Goal: Information Seeking & Learning: Learn about a topic

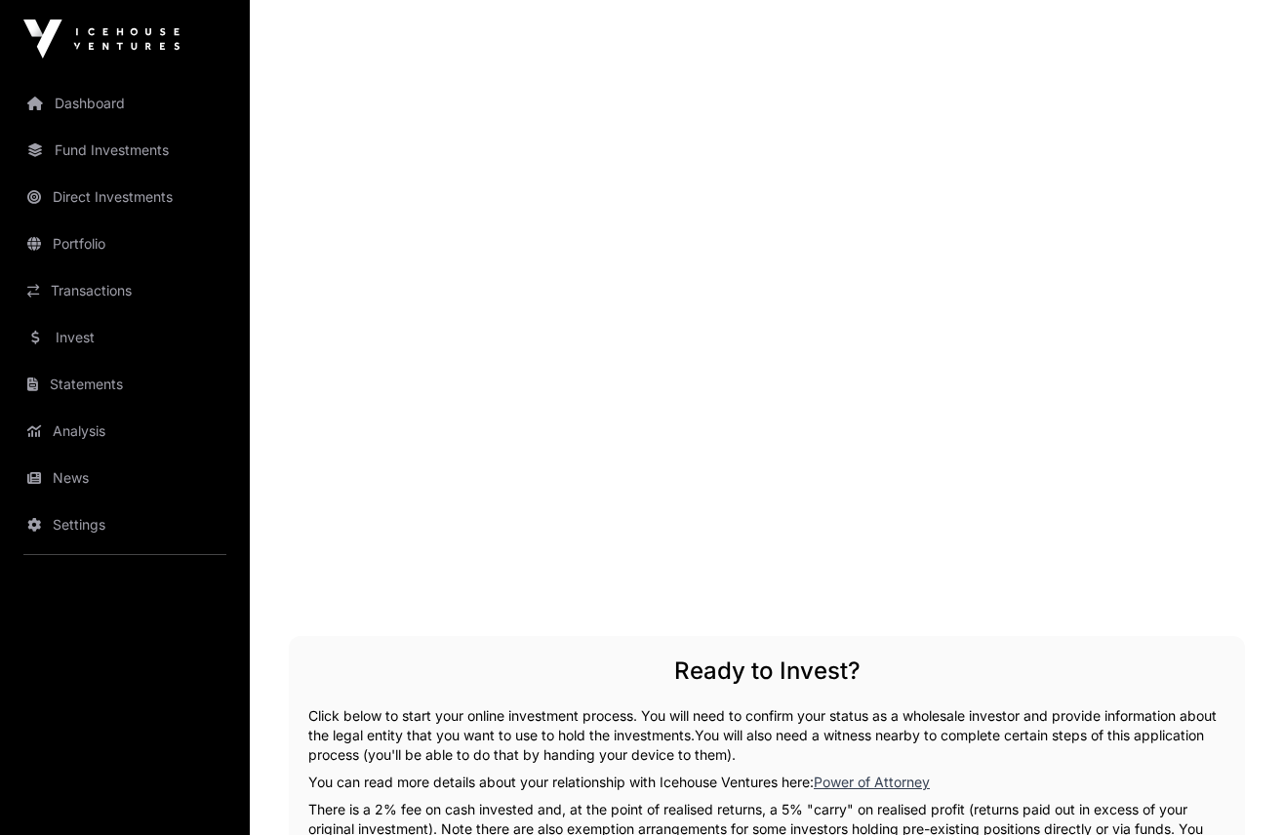
scroll to position [2901, 0]
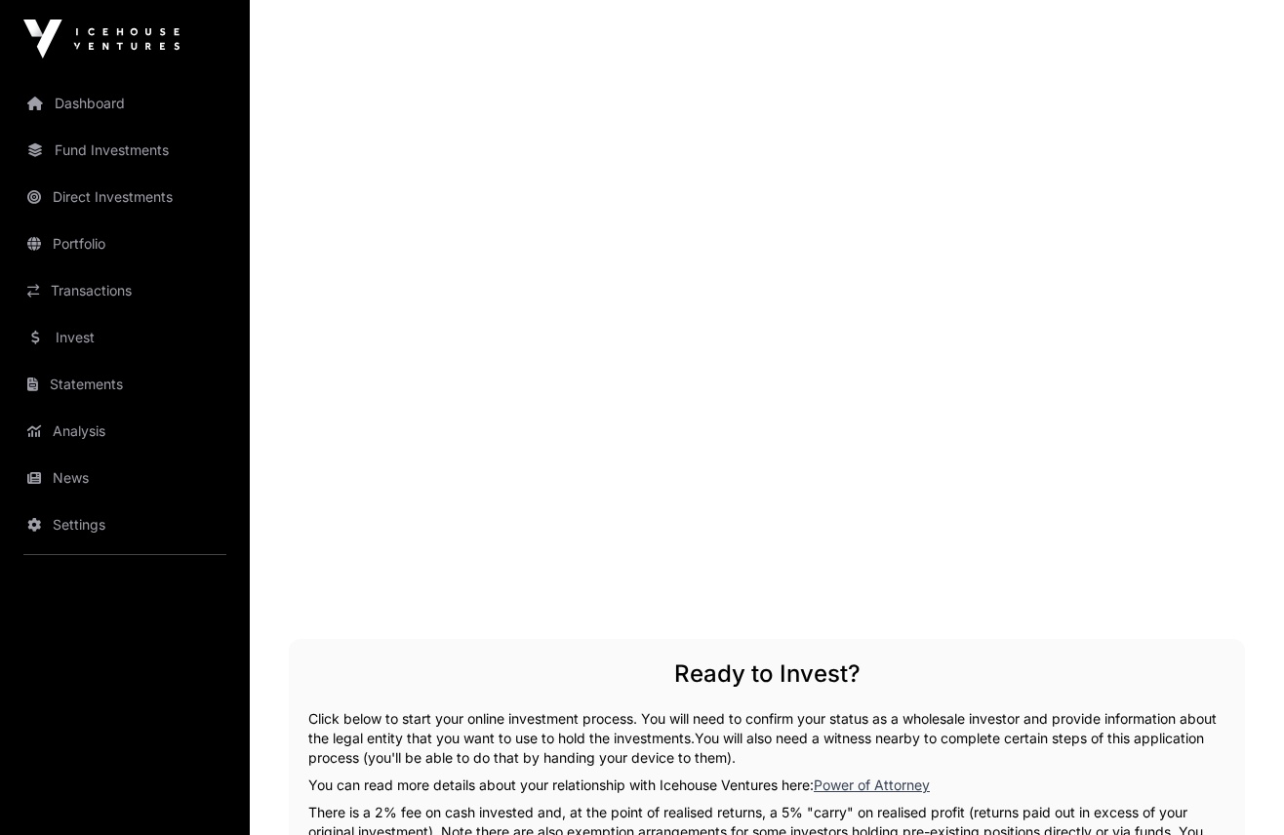
click at [111, 99] on link "Dashboard" at bounding box center [125, 103] width 219 height 43
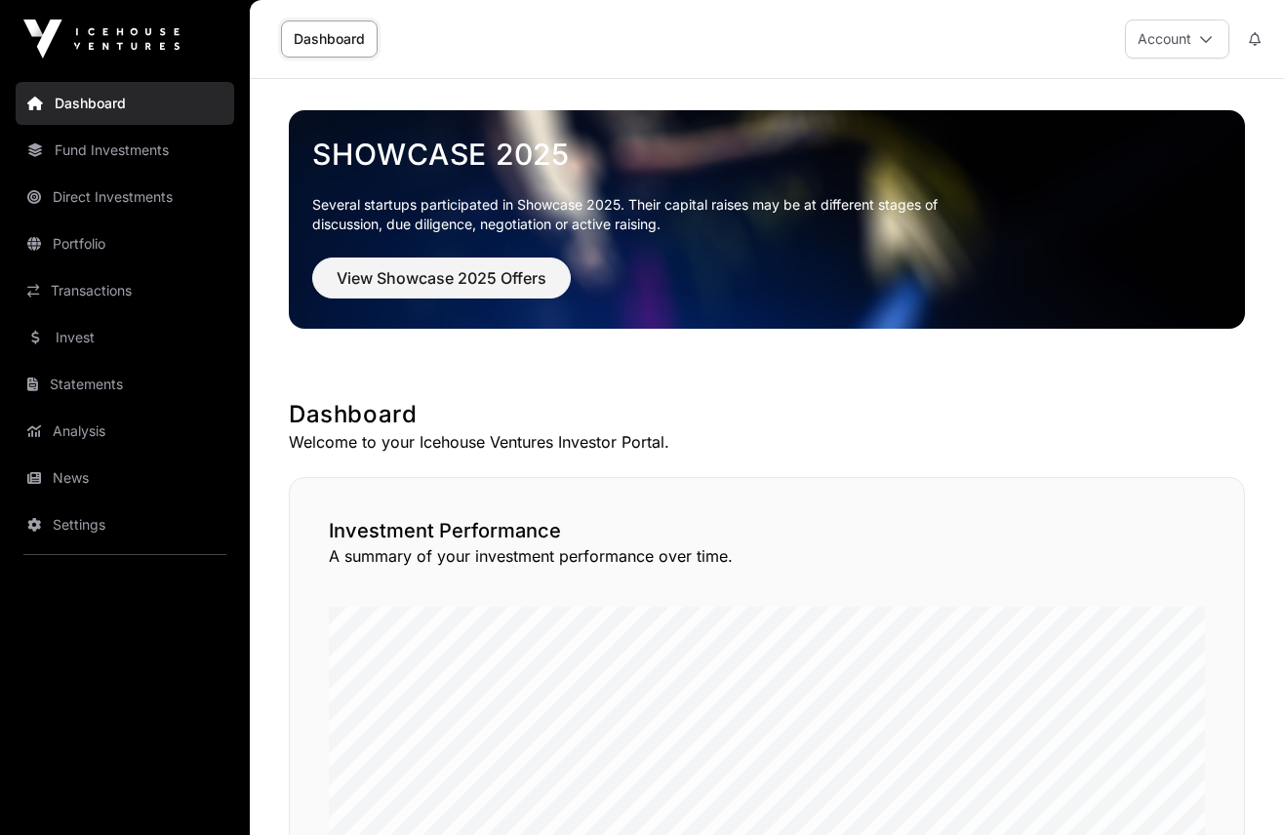
click at [99, 150] on link "Fund Investments" at bounding box center [125, 150] width 219 height 43
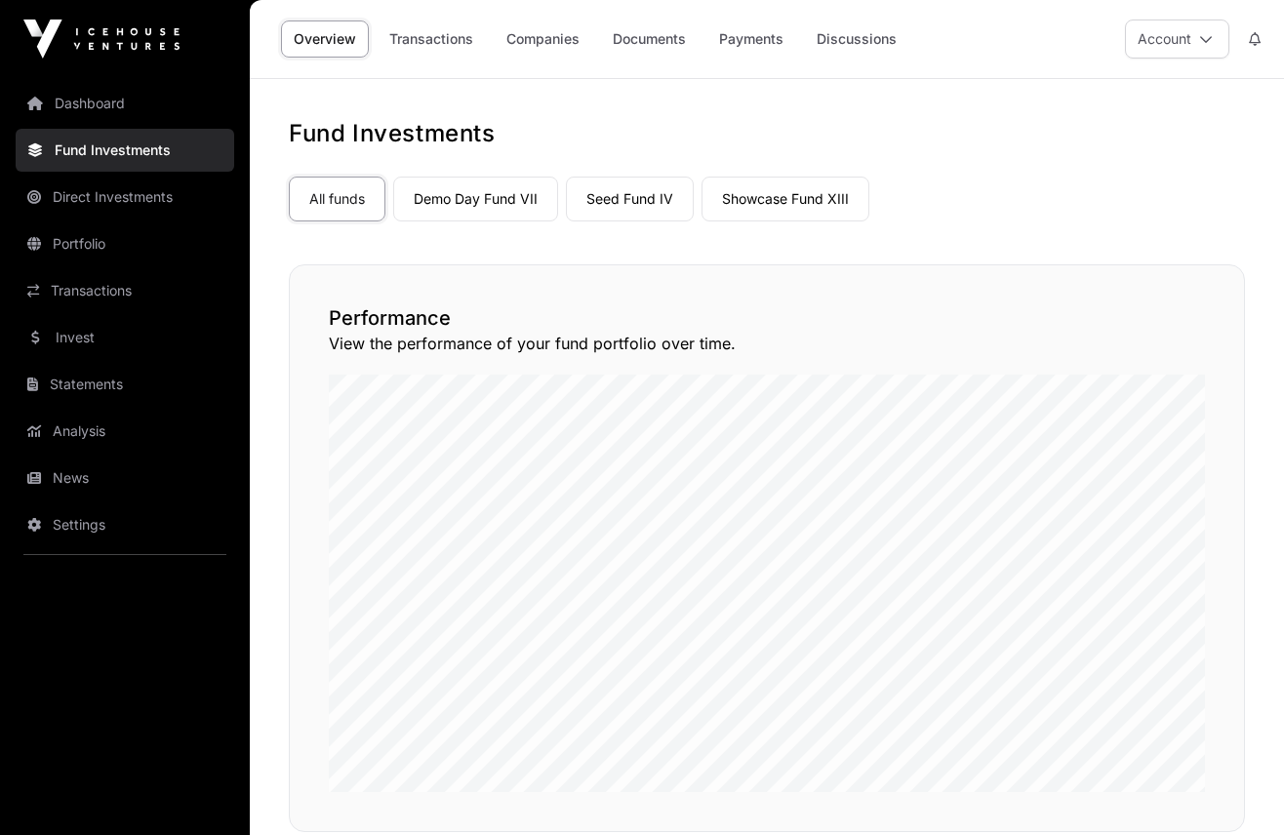
click at [85, 198] on link "Direct Investments" at bounding box center [125, 197] width 219 height 43
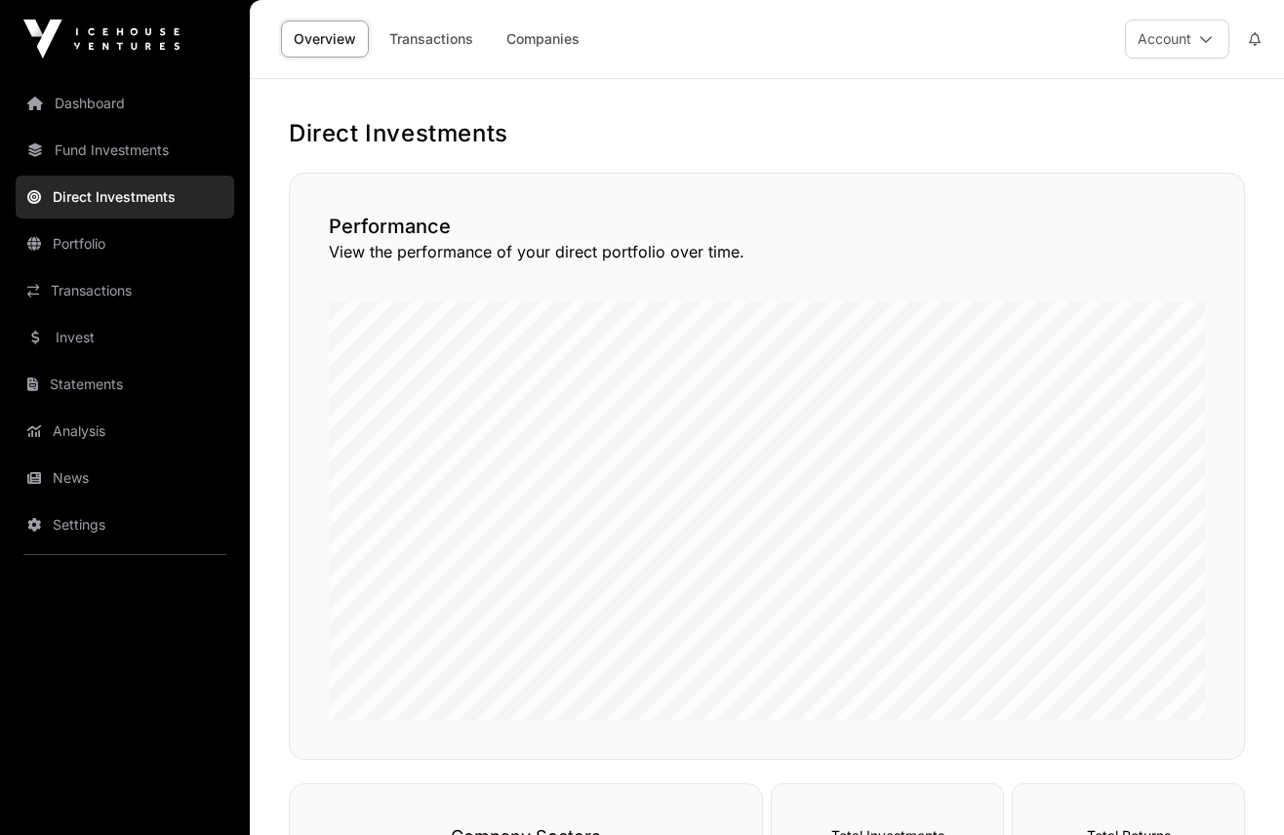
click at [438, 33] on link "Transactions" at bounding box center [431, 38] width 109 height 37
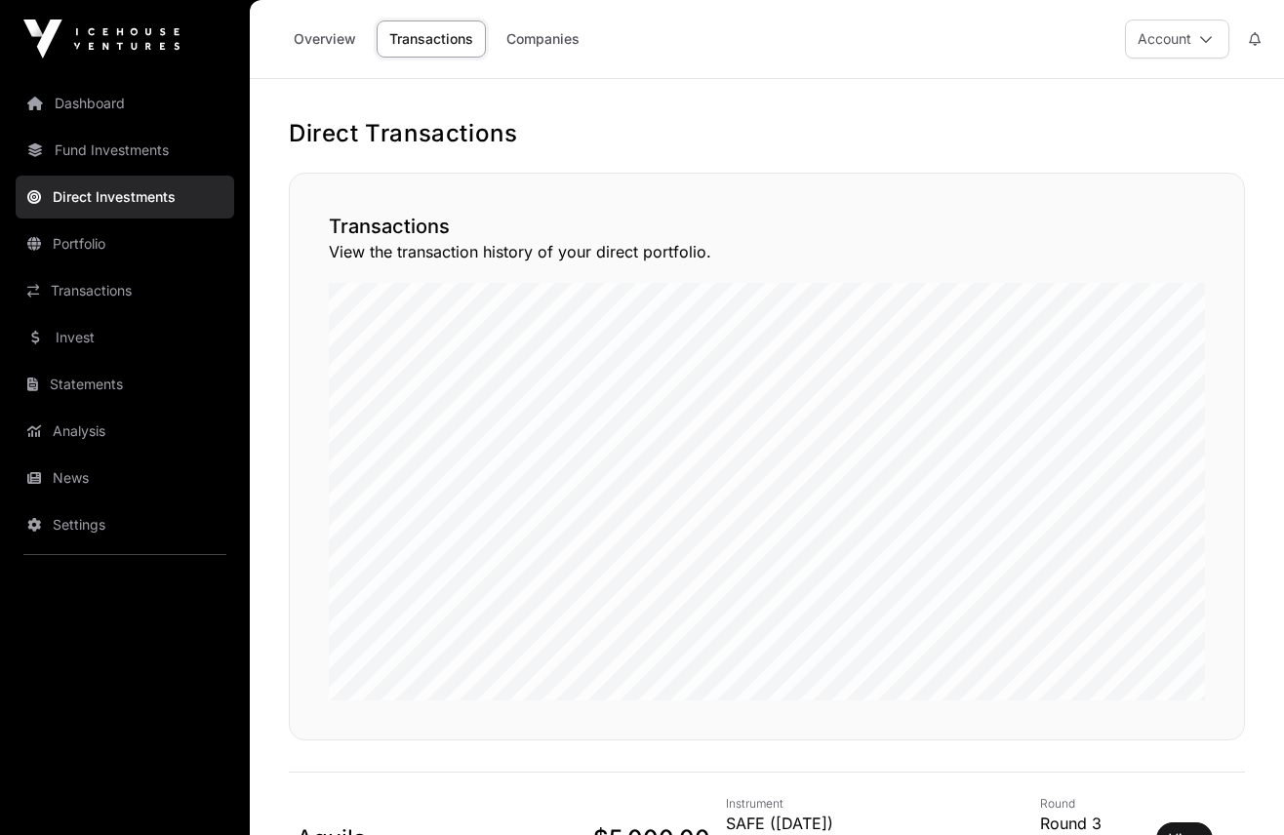
click at [79, 245] on link "Portfolio" at bounding box center [125, 243] width 219 height 43
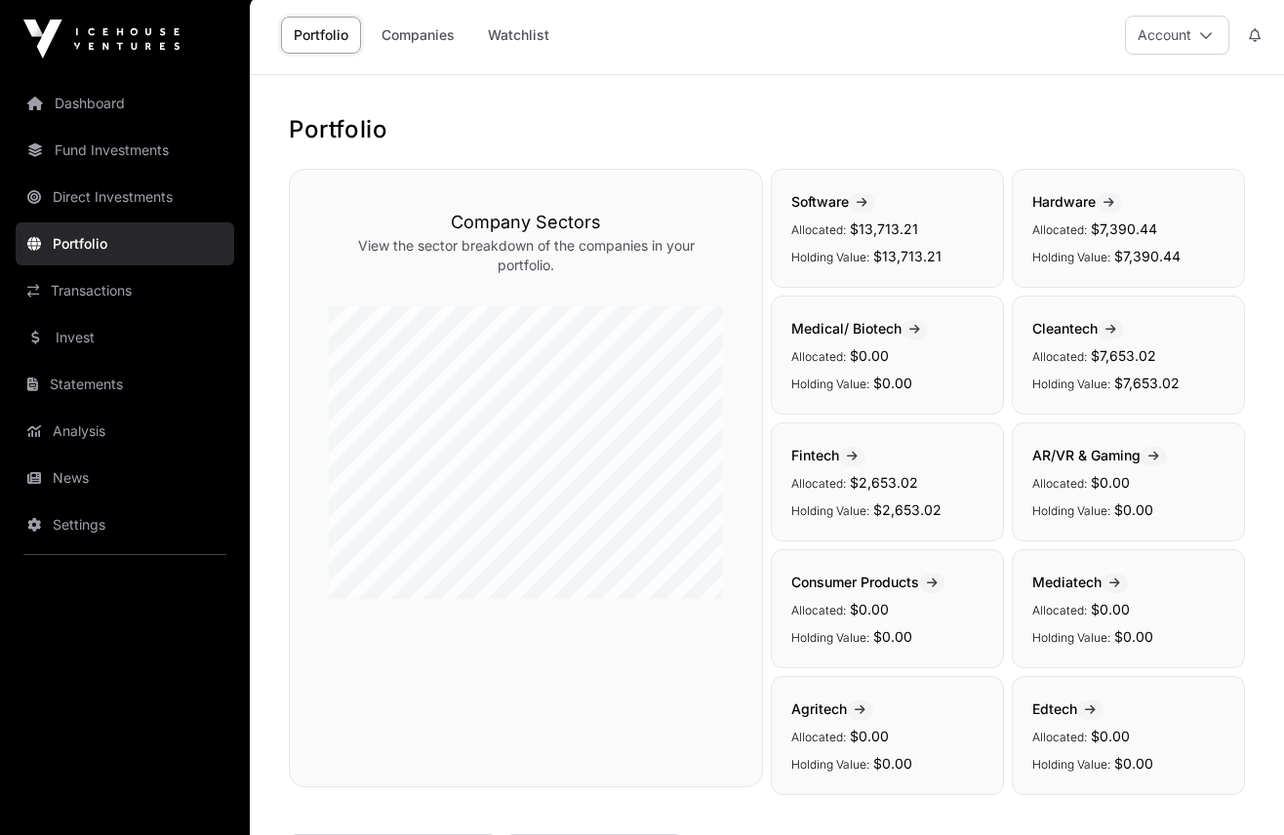
scroll to position [6, 0]
click at [87, 99] on link "Dashboard" at bounding box center [125, 103] width 219 height 43
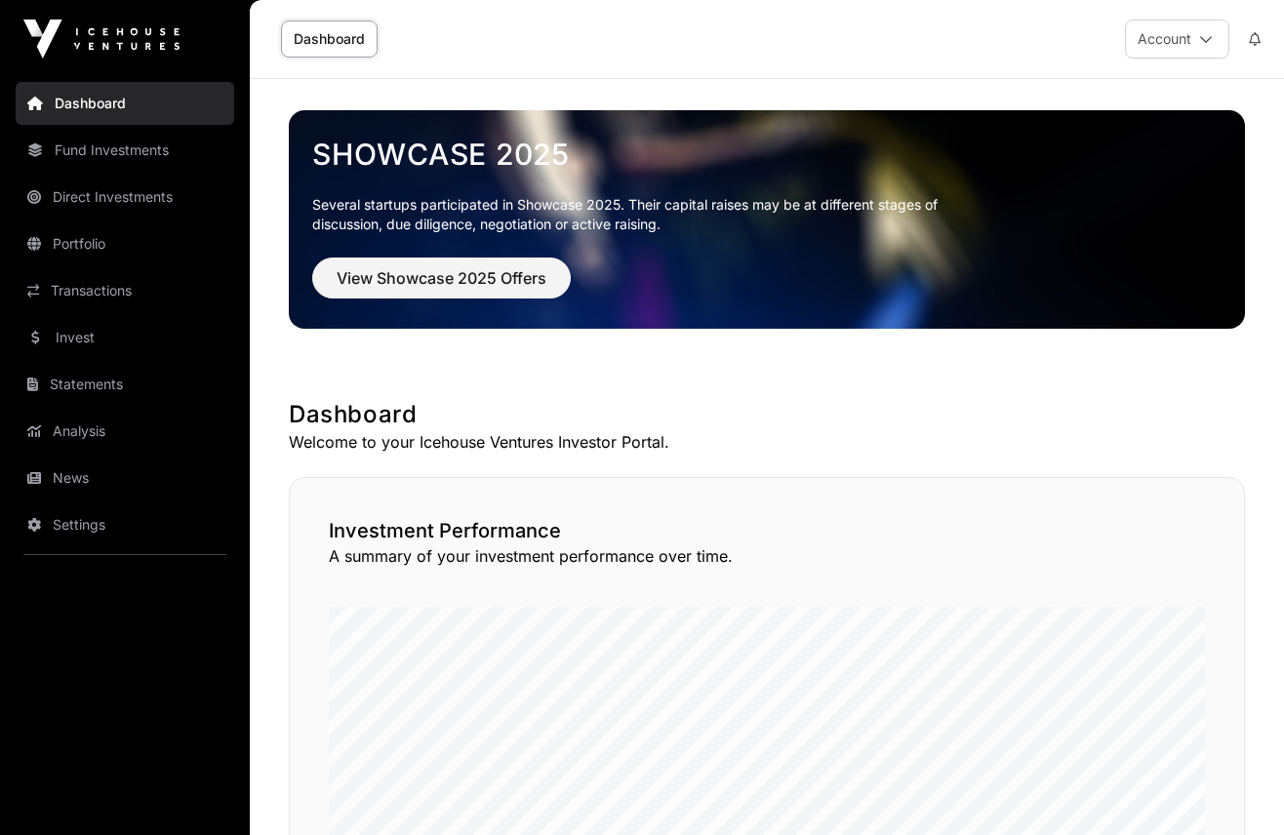
click at [1163, 33] on button "Account" at bounding box center [1177, 39] width 104 height 39
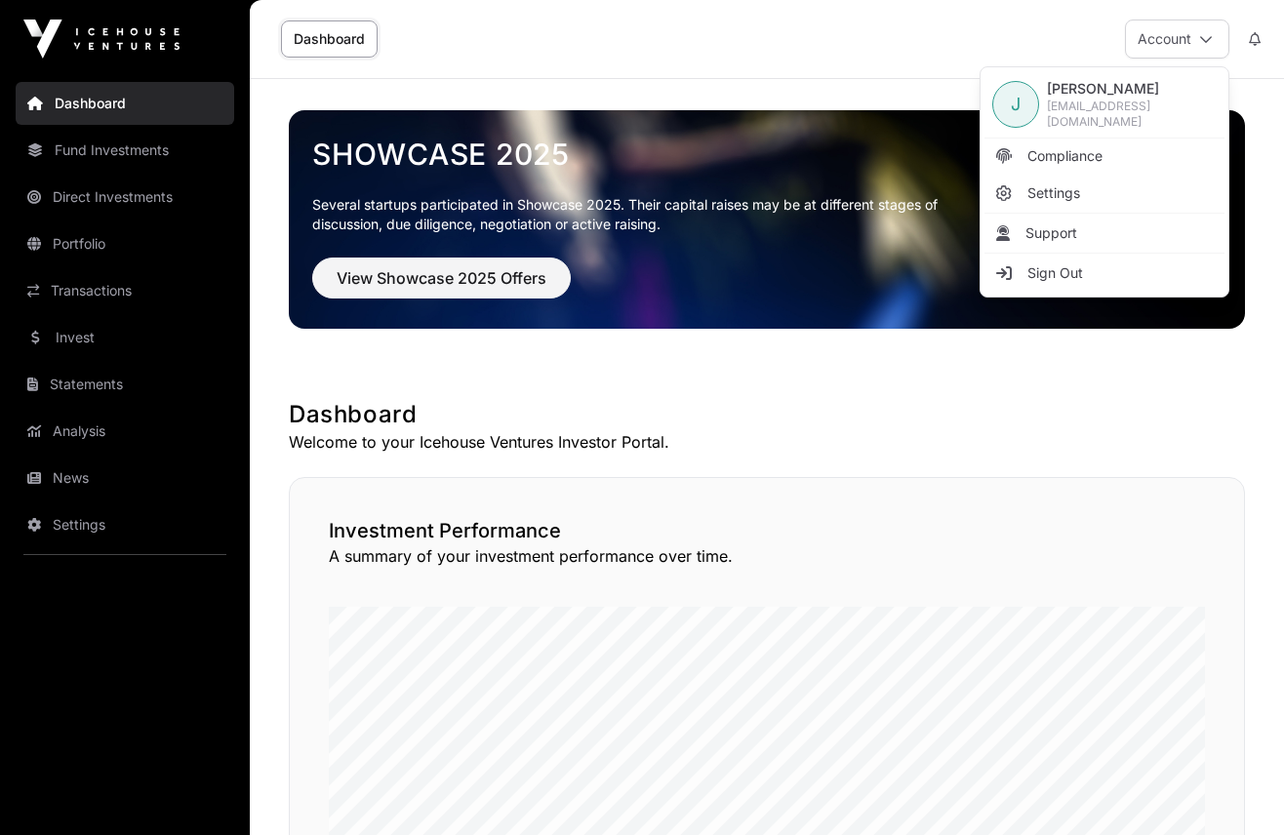
click at [1163, 33] on button "Account" at bounding box center [1177, 39] width 104 height 39
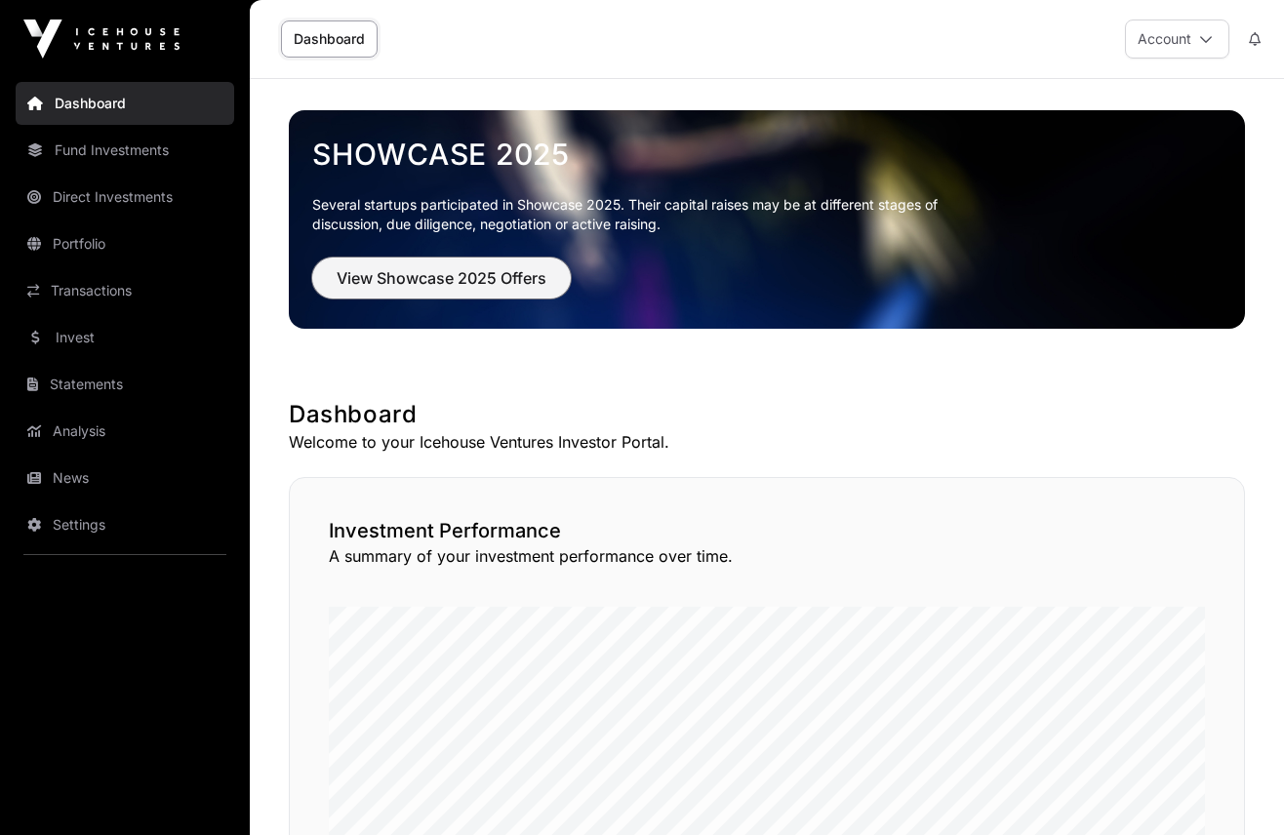
click at [450, 283] on span "View Showcase 2025 Offers" at bounding box center [442, 277] width 210 height 23
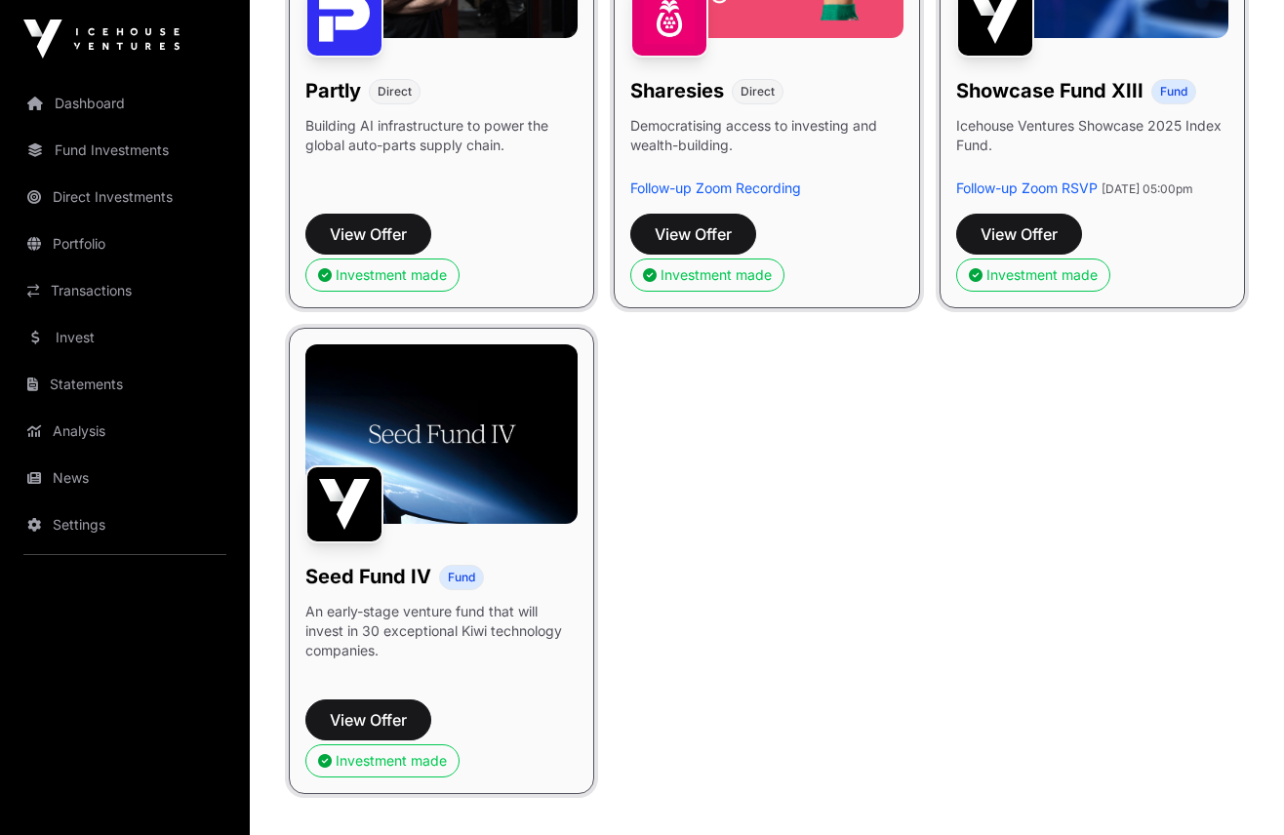
scroll to position [1457, 0]
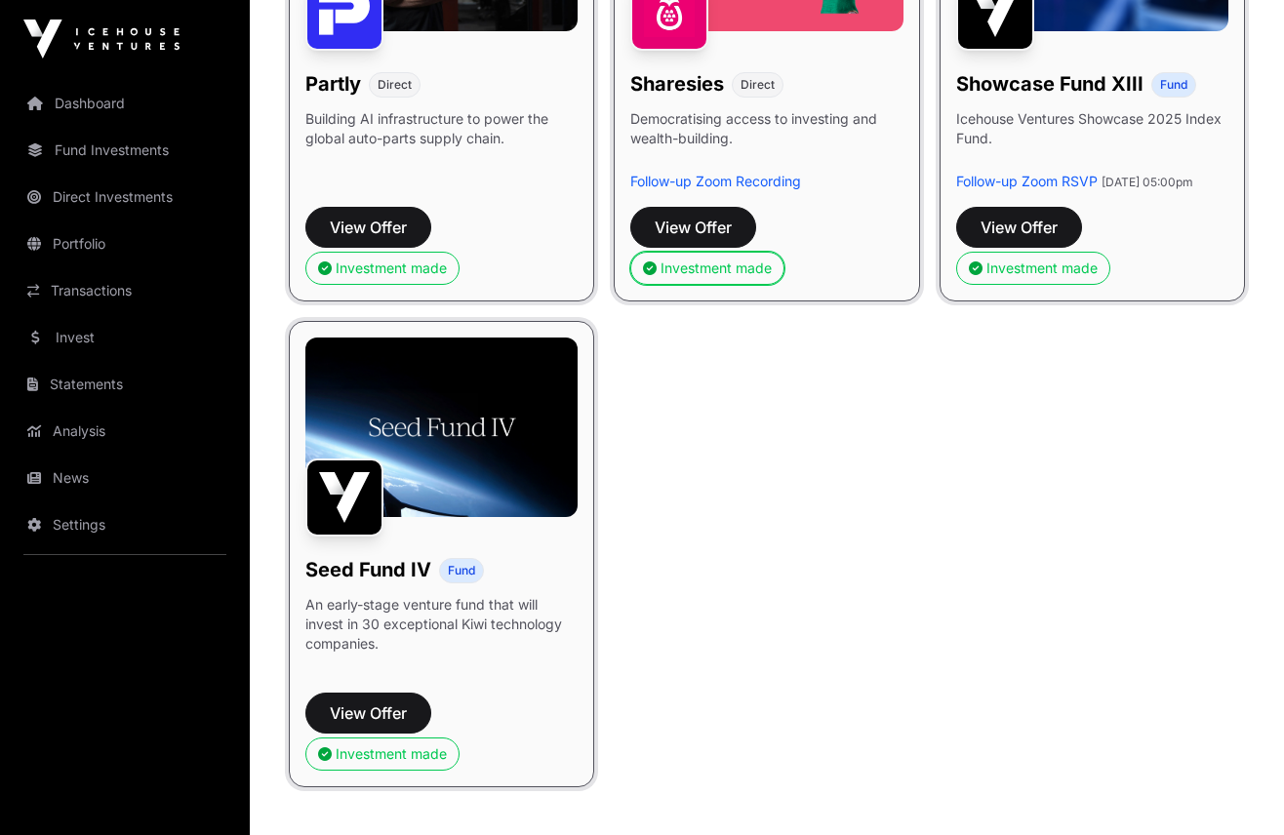
click at [724, 272] on div "Investment made" at bounding box center [707, 269] width 129 height 20
click at [694, 228] on span "View Offer" at bounding box center [693, 227] width 77 height 23
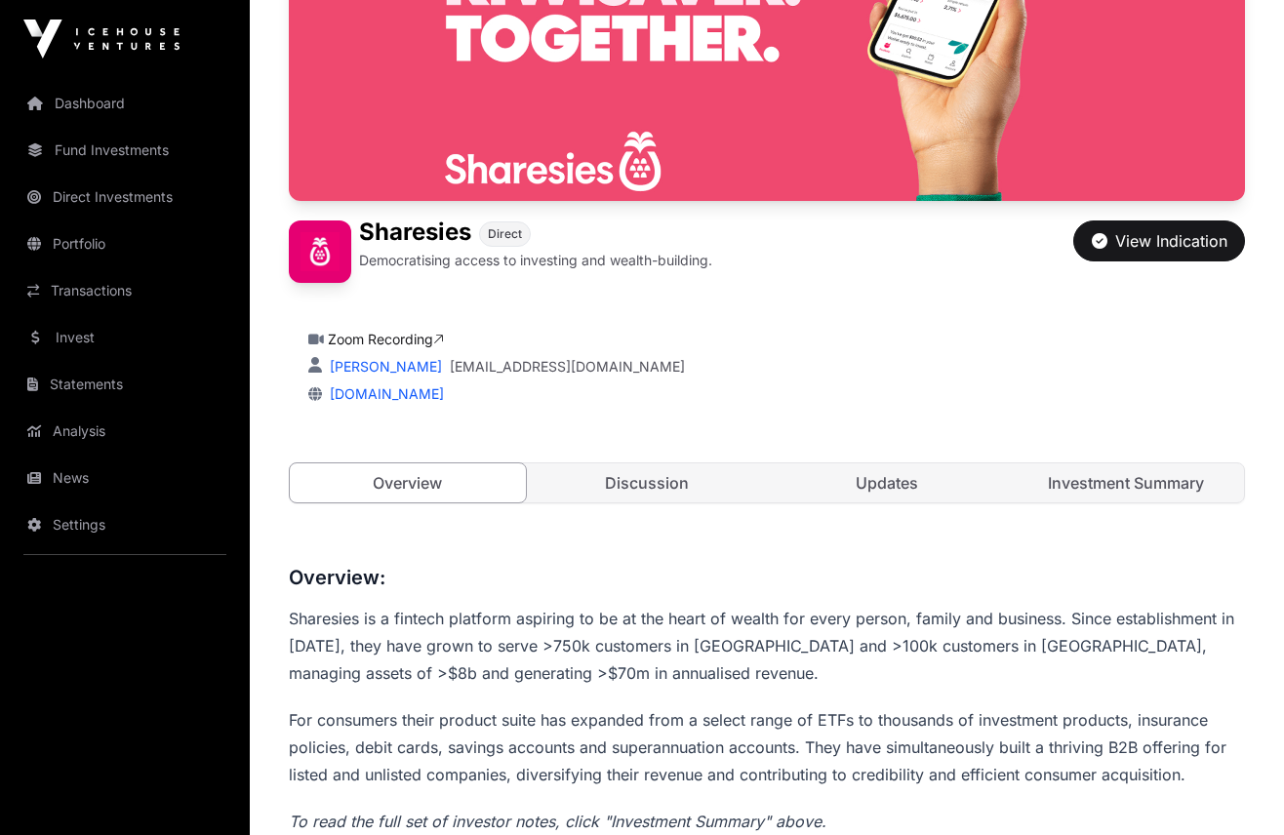
scroll to position [267, 0]
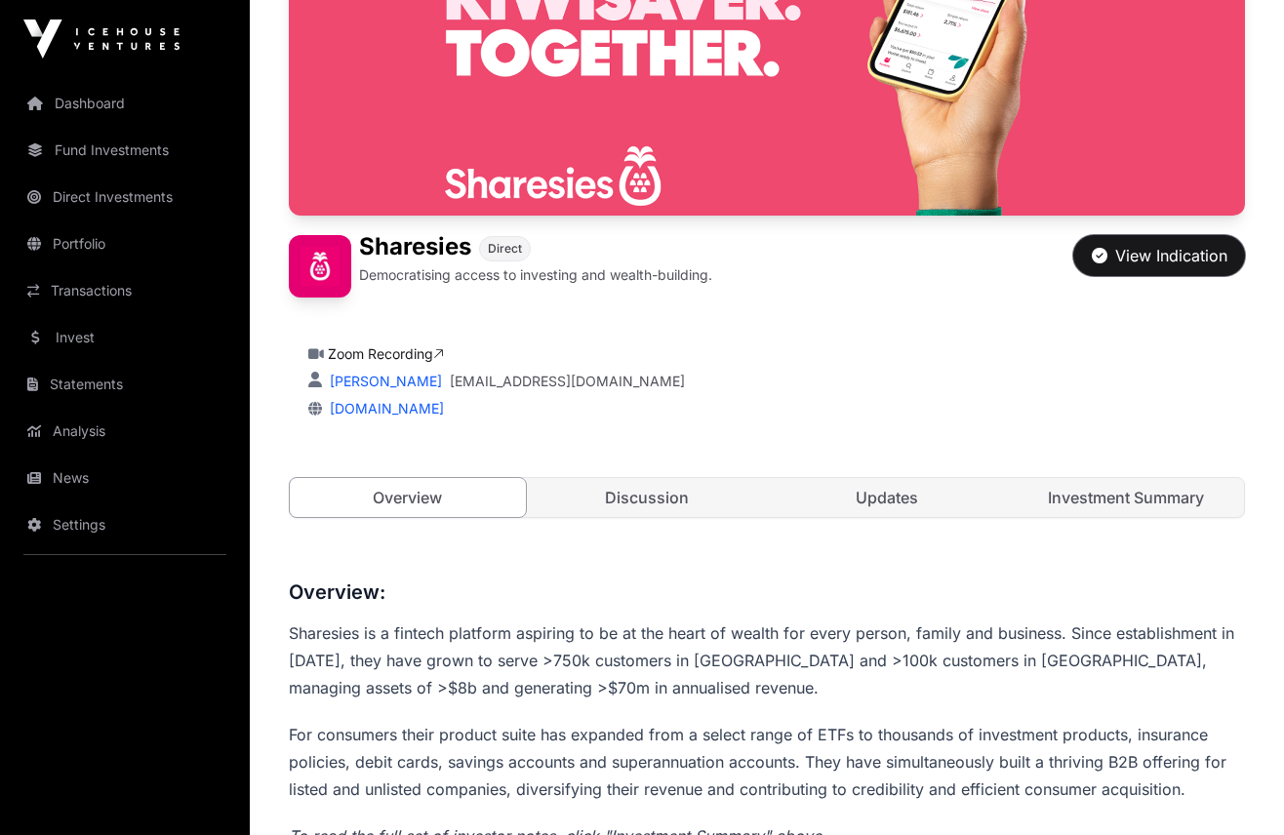
click at [1151, 262] on div "View Indication" at bounding box center [1160, 255] width 136 height 23
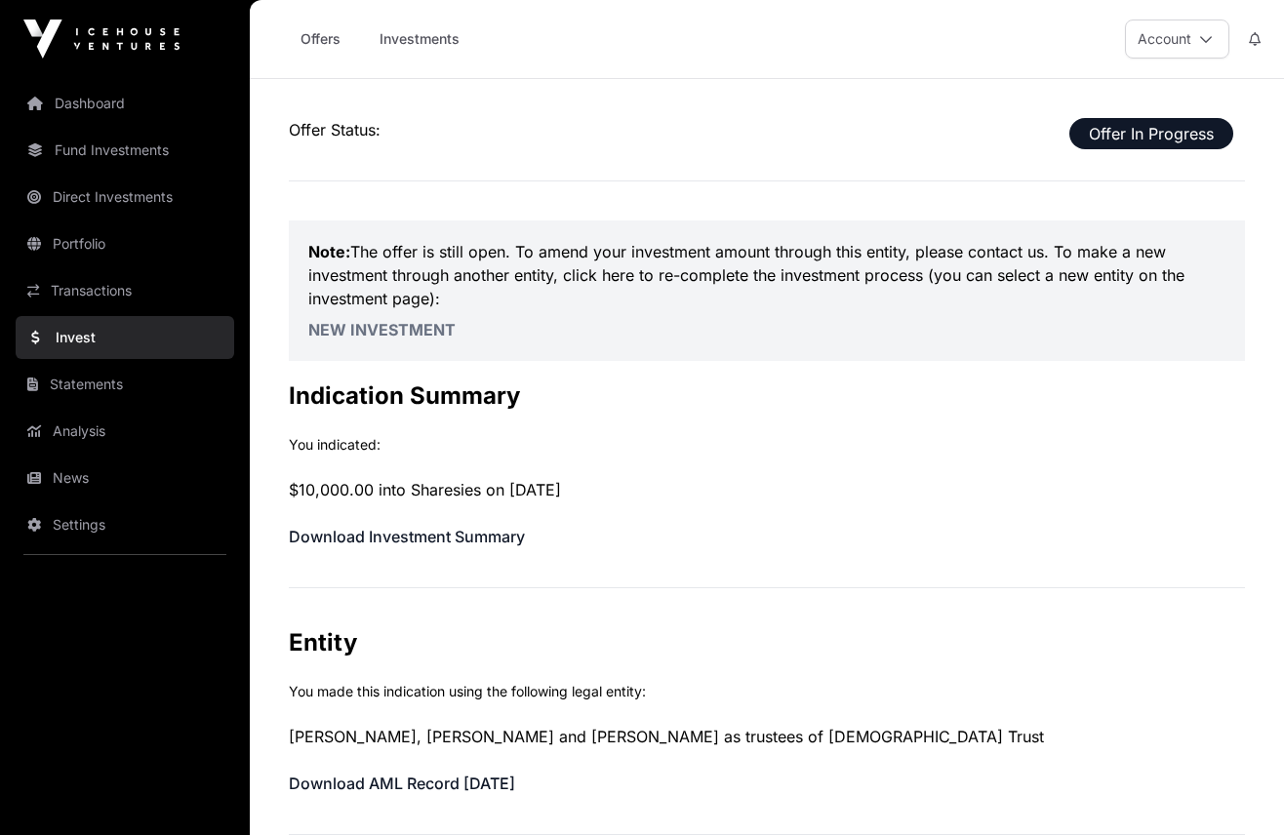
scroll to position [267, 0]
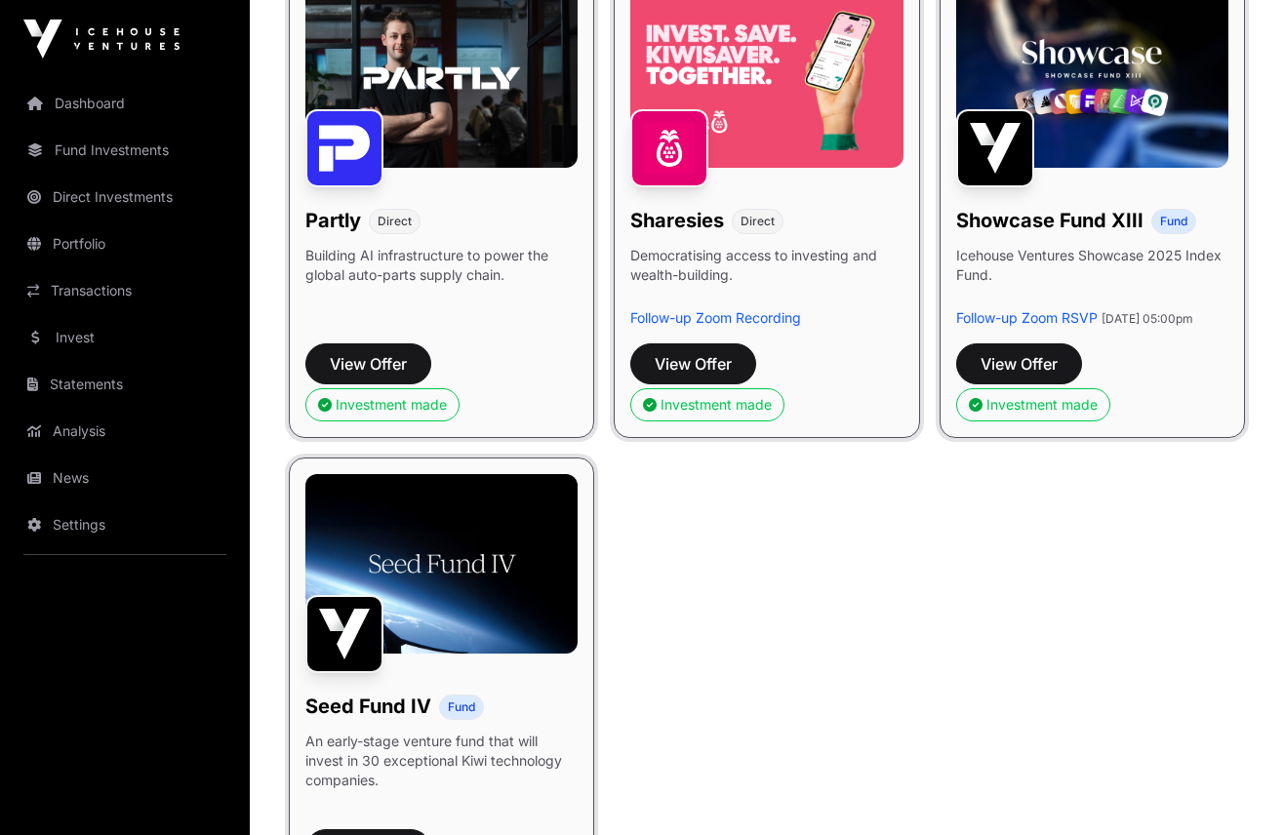
scroll to position [1324, 0]
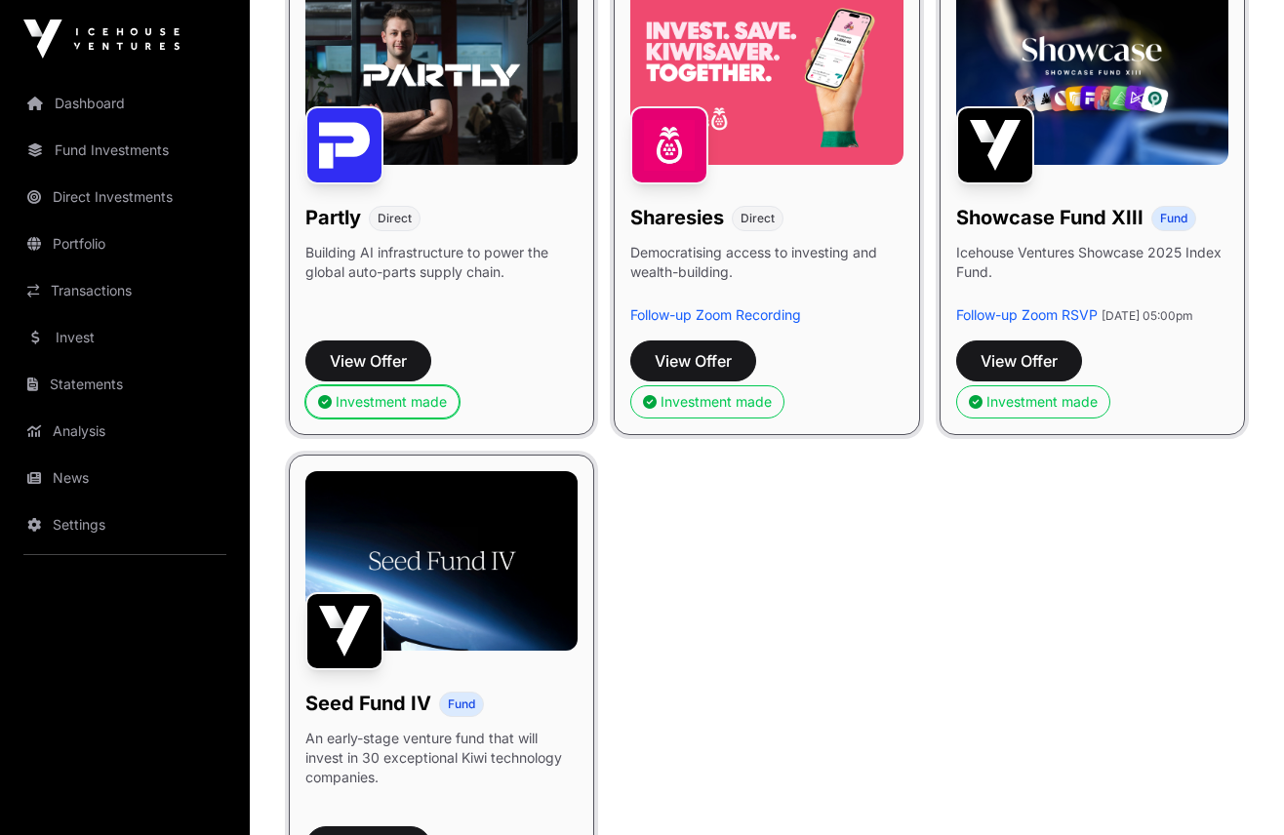
click at [395, 401] on div "Investment made" at bounding box center [382, 402] width 129 height 20
click at [386, 358] on span "View Offer" at bounding box center [368, 360] width 77 height 23
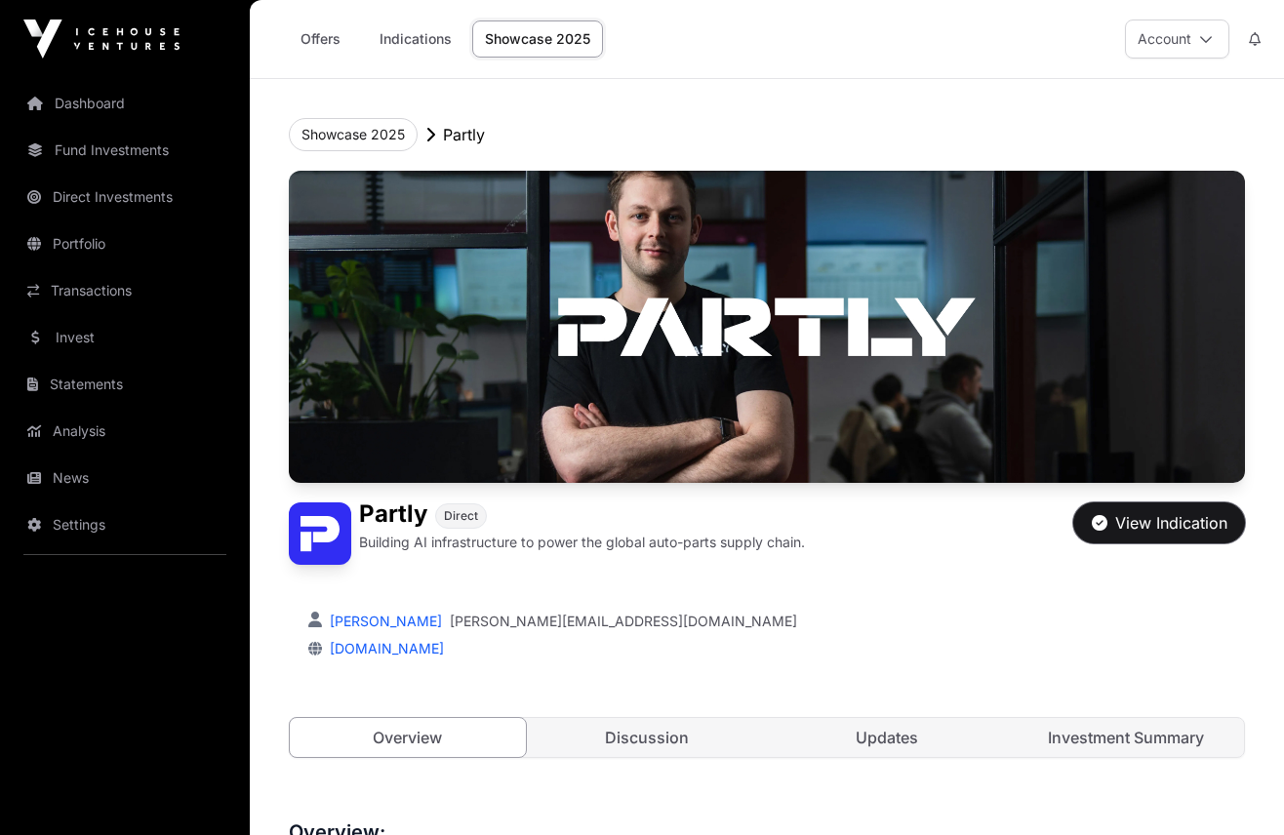
click at [1147, 521] on div "View Indication" at bounding box center [1160, 522] width 136 height 23
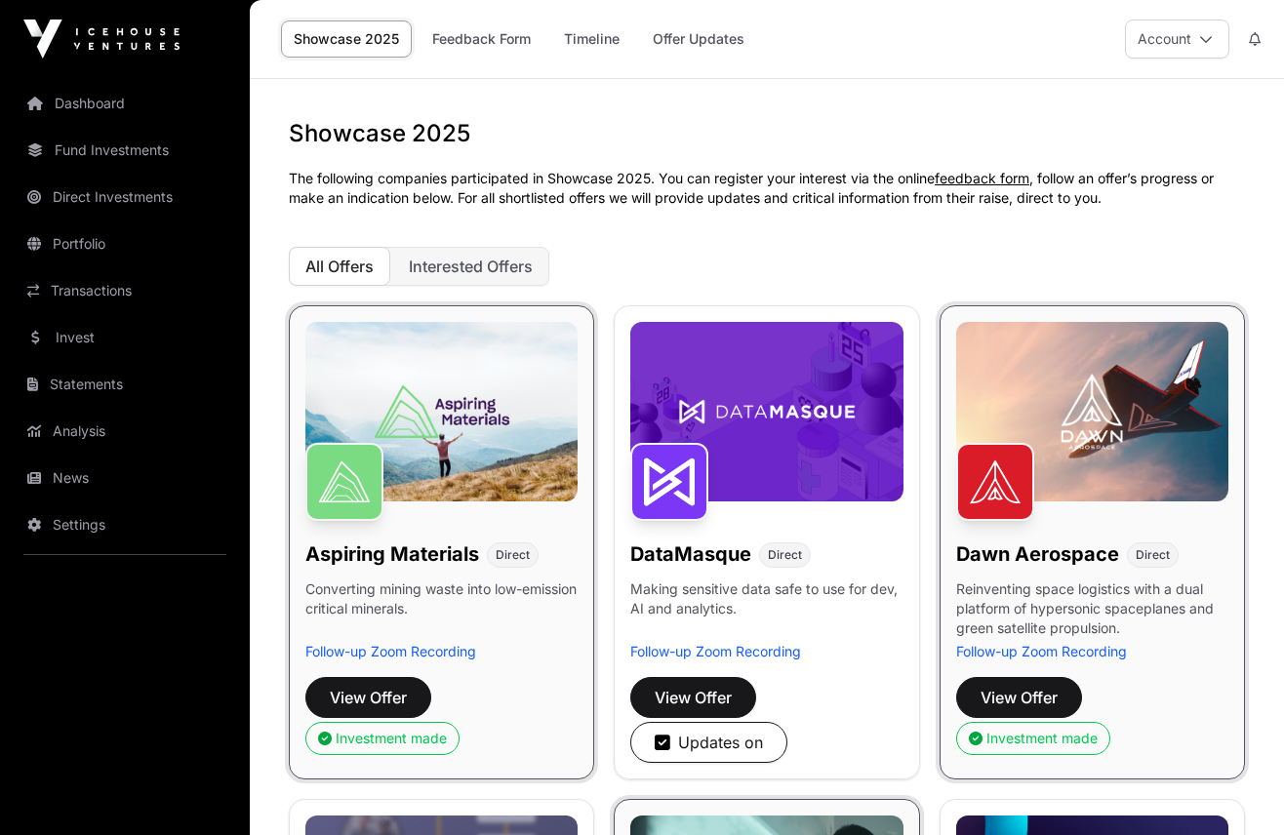
scroll to position [1324, 0]
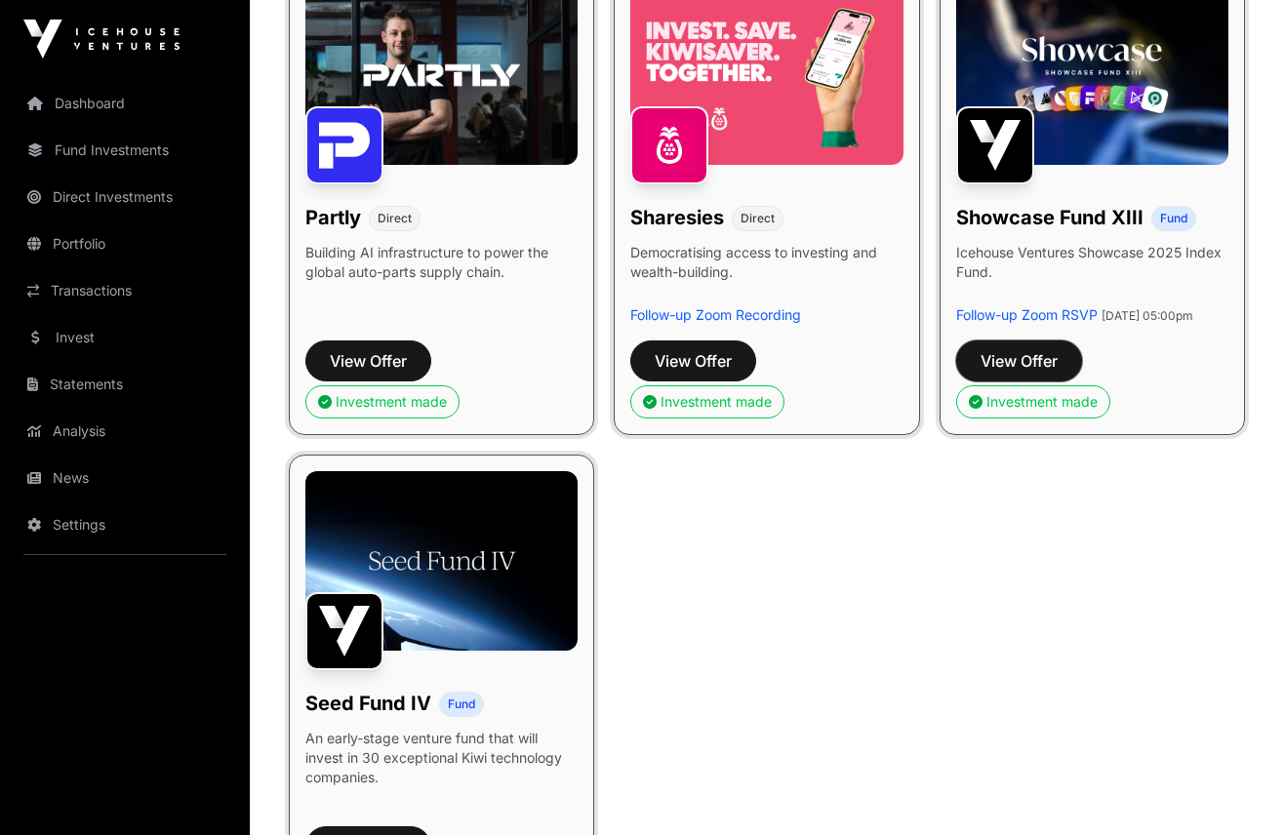
click at [1028, 373] on span "View Offer" at bounding box center [1018, 360] width 77 height 23
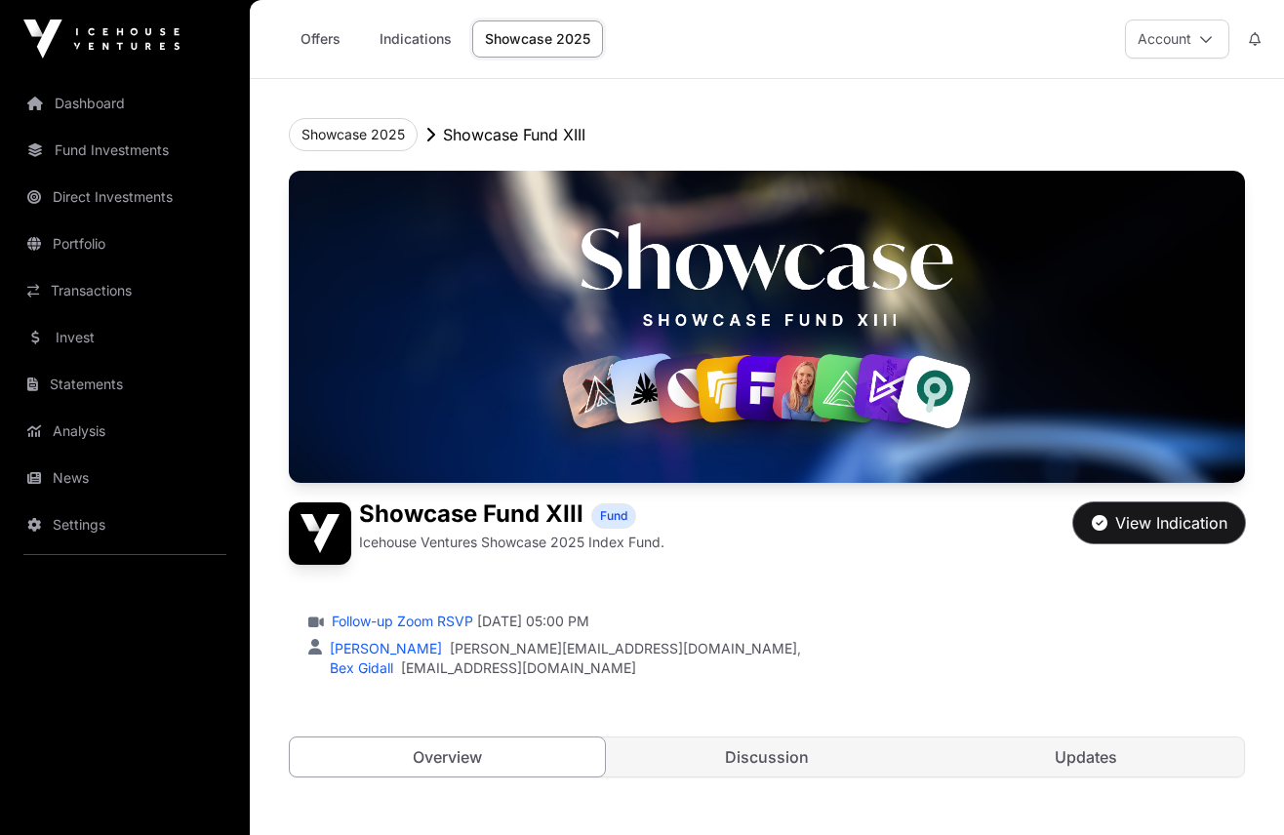
click at [1158, 521] on div "View Indication" at bounding box center [1160, 522] width 136 height 23
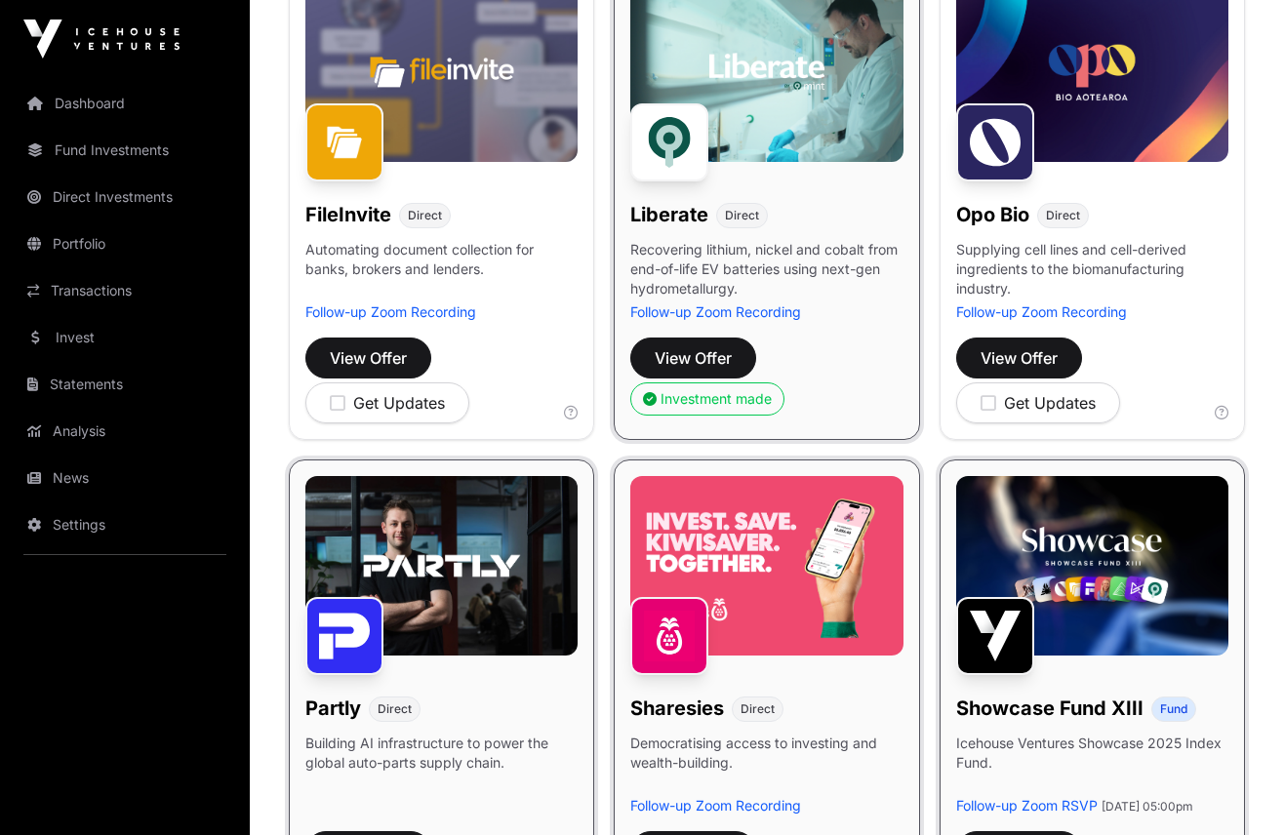
scroll to position [825, 0]
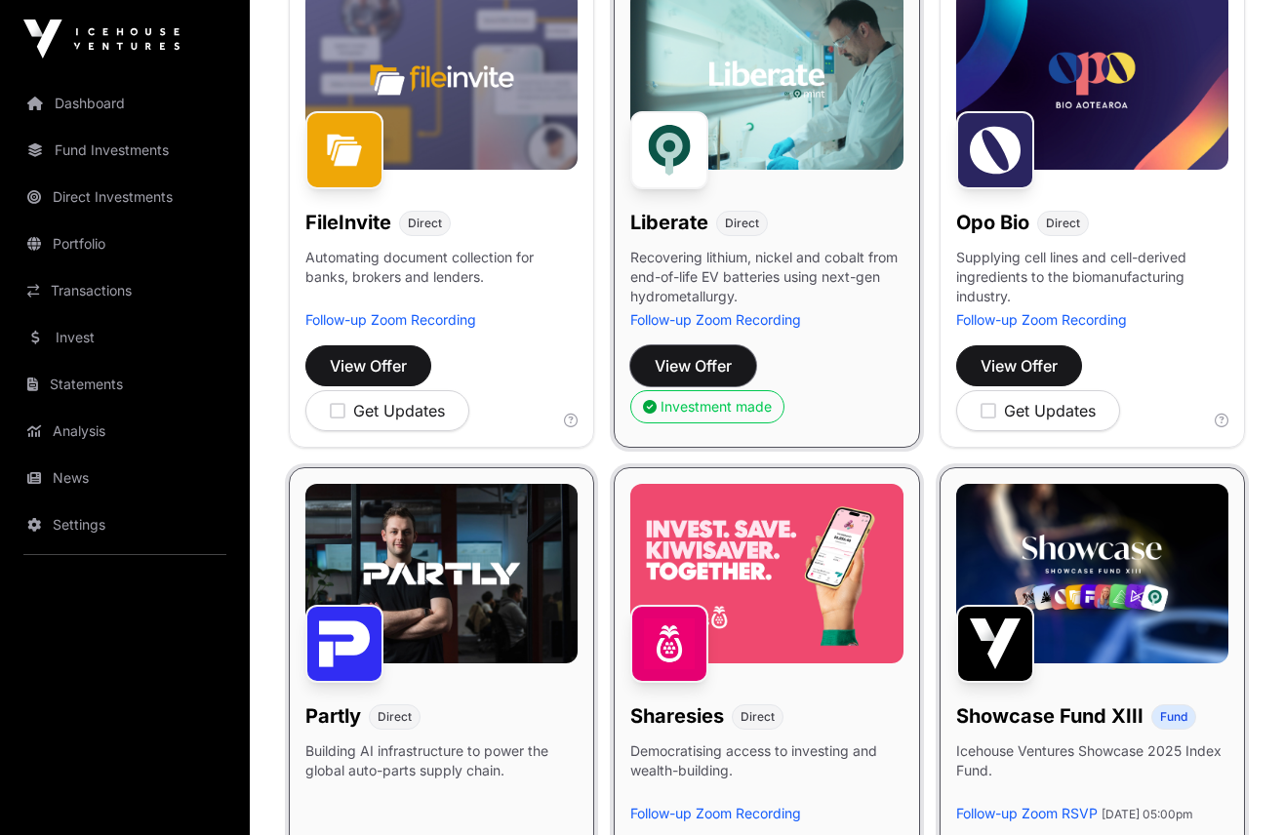
click at [723, 364] on span "View Offer" at bounding box center [693, 365] width 77 height 23
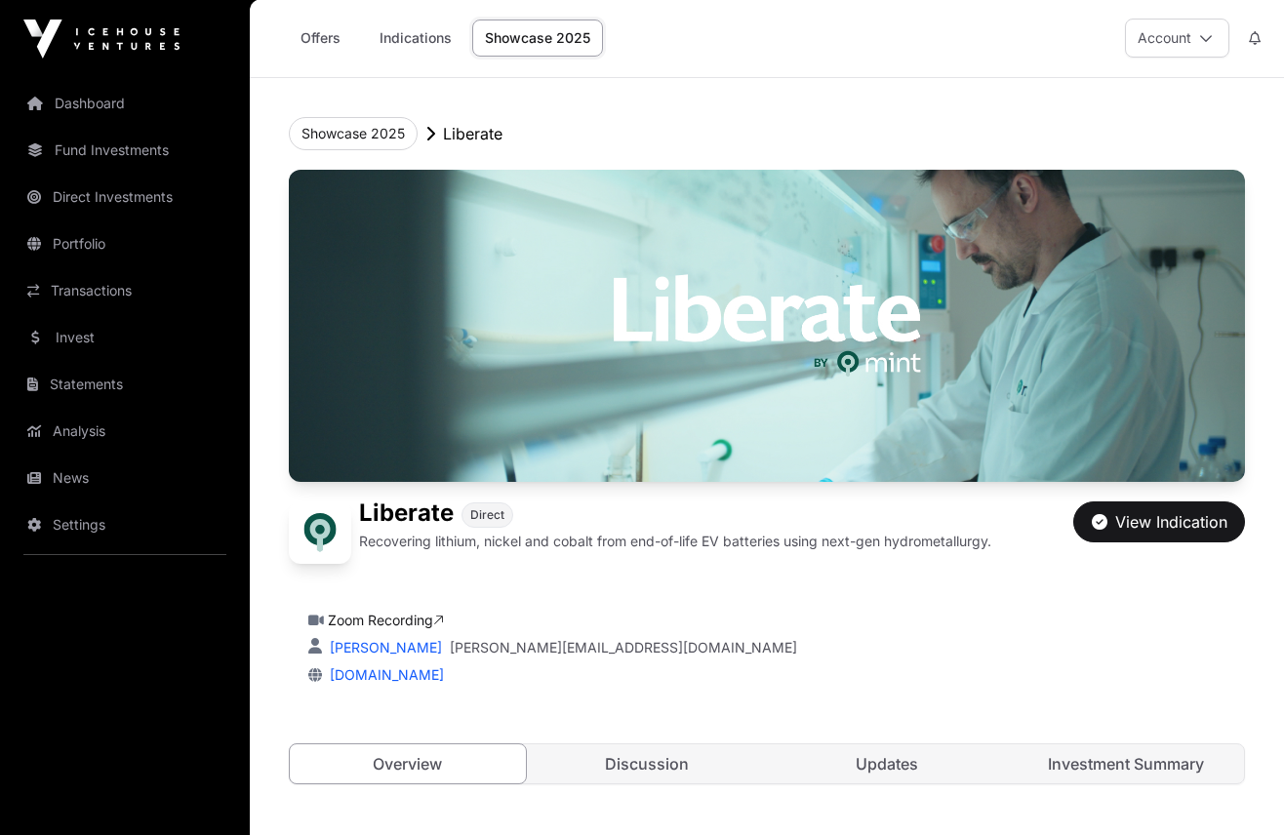
scroll to position [2, 0]
click at [1164, 518] on div "View Indication" at bounding box center [1160, 520] width 136 height 23
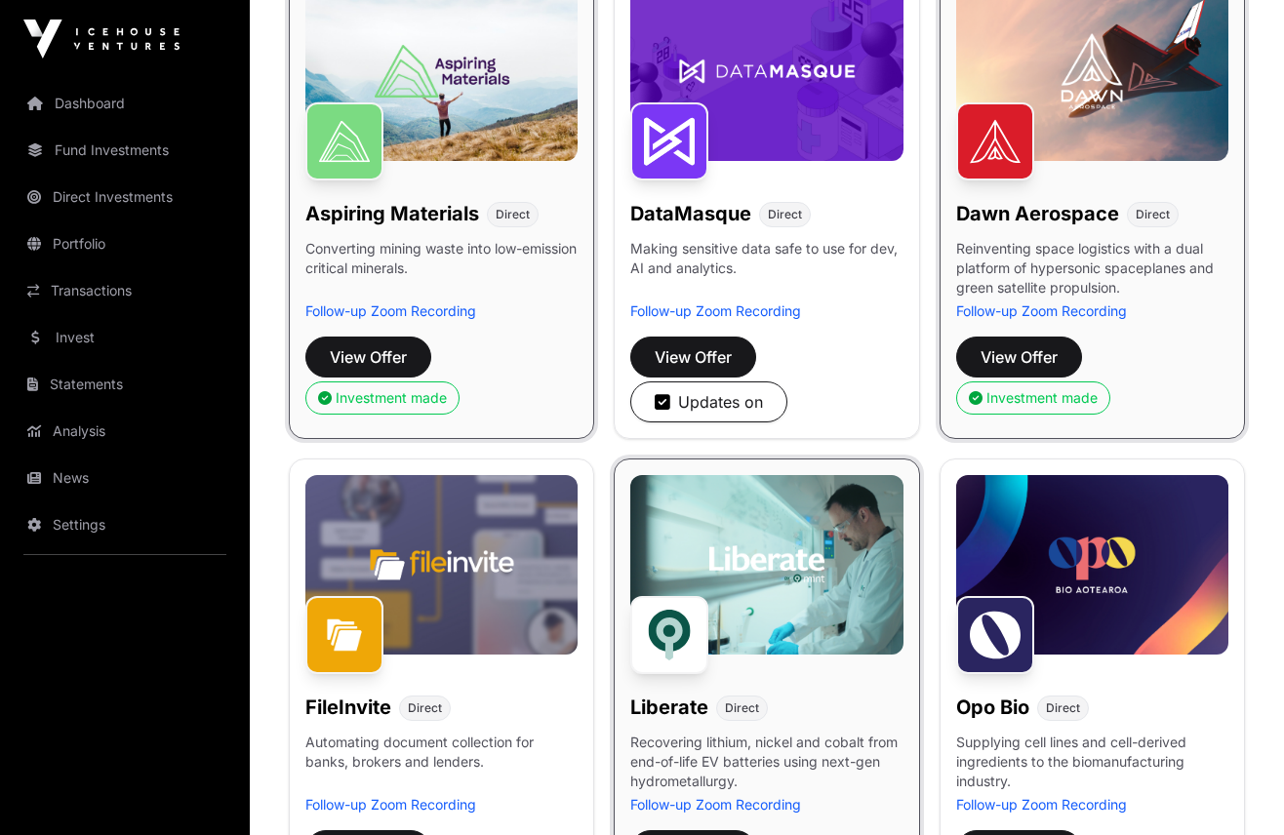
scroll to position [339, 0]
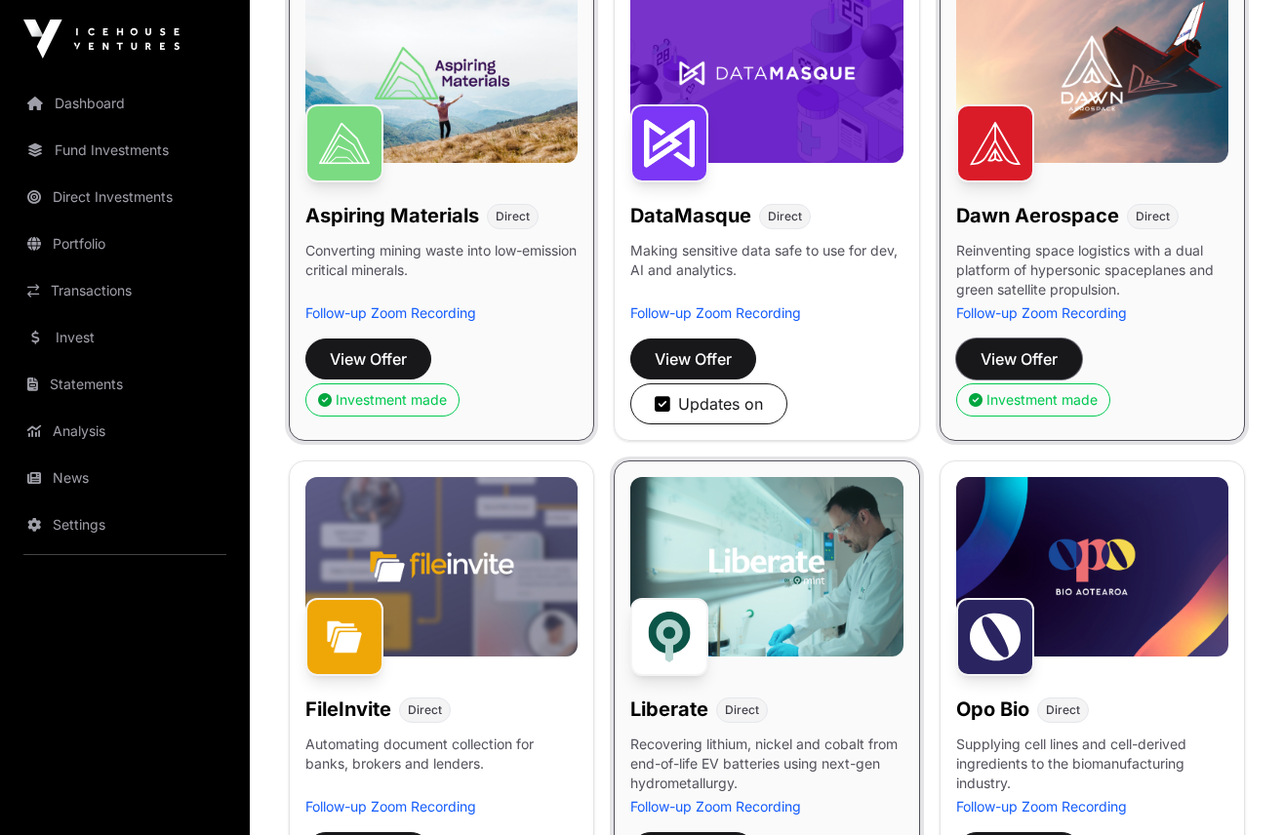
click at [1005, 359] on span "View Offer" at bounding box center [1018, 358] width 77 height 23
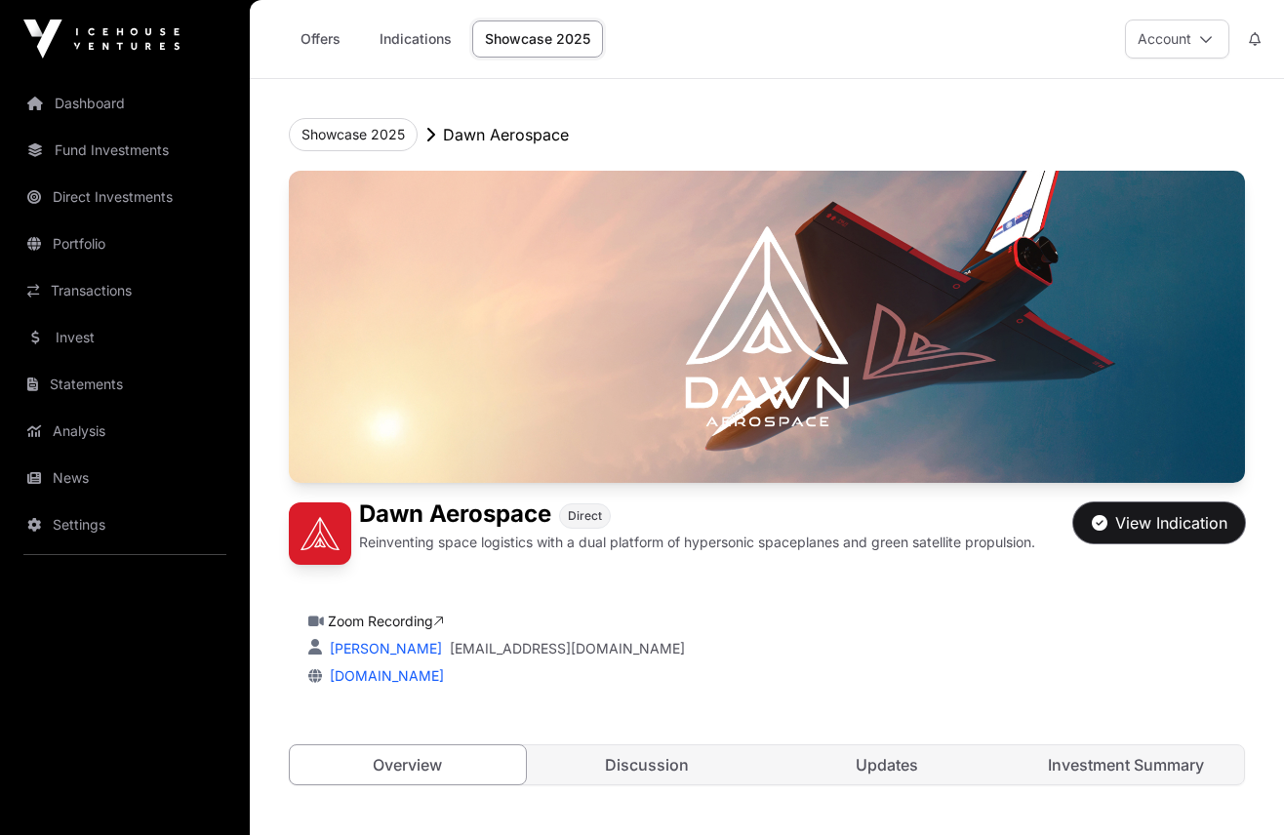
click at [1165, 523] on div "View Indication" at bounding box center [1160, 522] width 136 height 23
click at [367, 136] on button "Showcase 2025" at bounding box center [353, 134] width 129 height 33
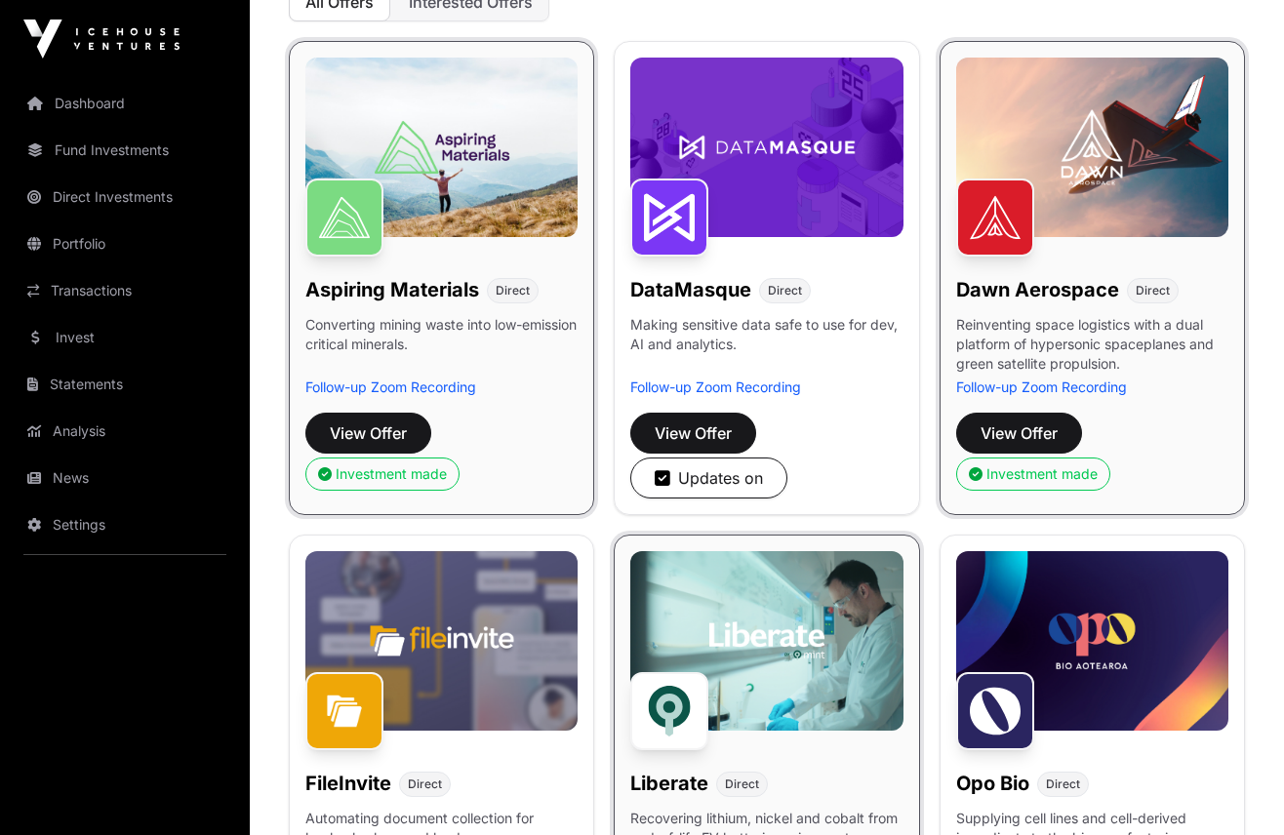
scroll to position [272, 0]
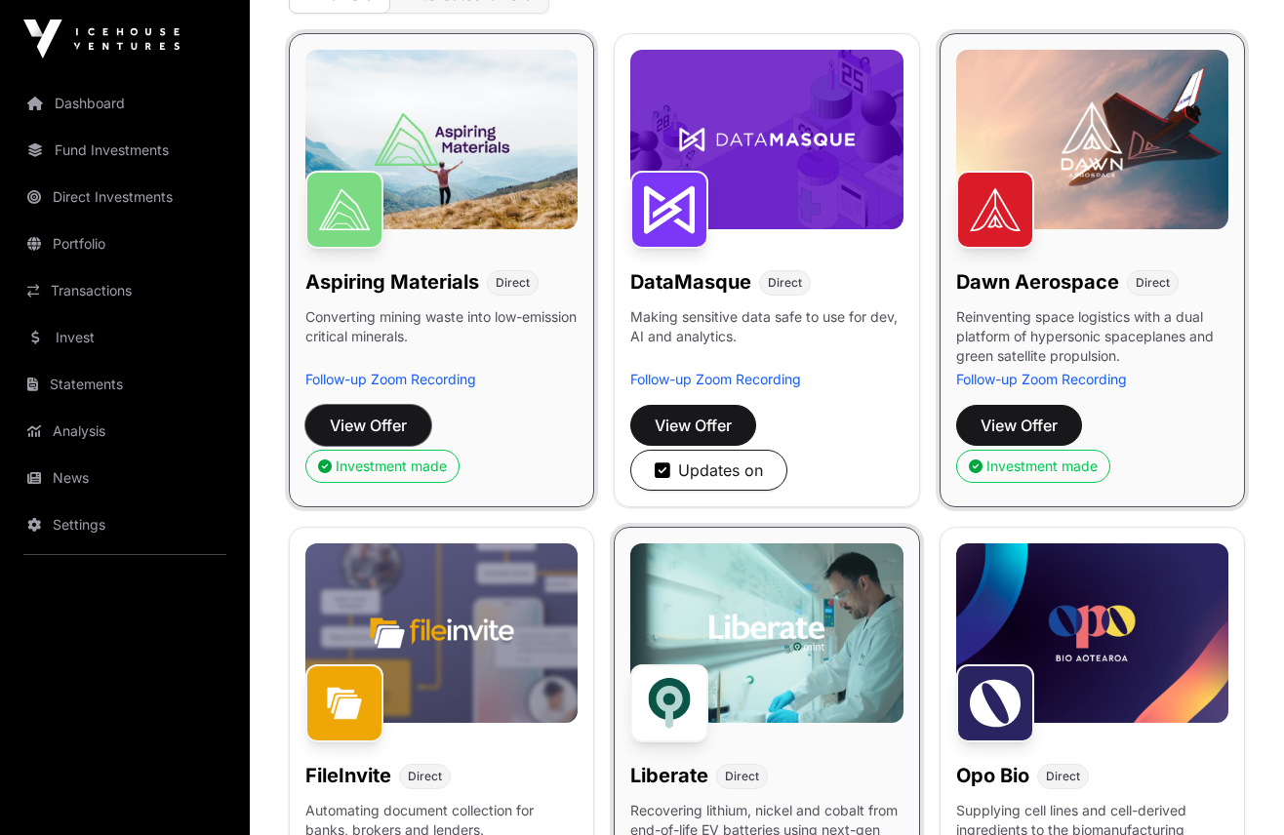
click at [376, 424] on span "View Offer" at bounding box center [368, 425] width 77 height 23
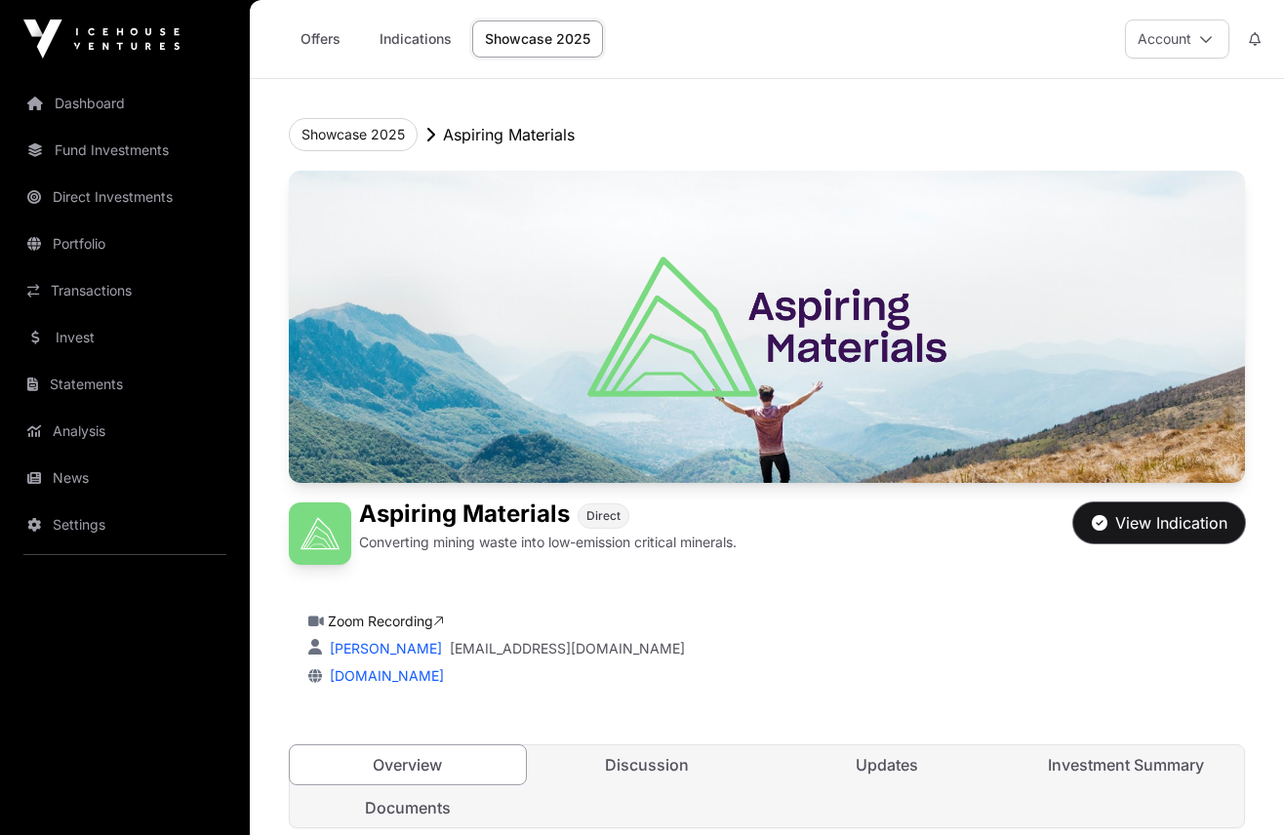
click at [1150, 527] on div "View Indication" at bounding box center [1160, 522] width 136 height 23
click at [413, 41] on link "Indications" at bounding box center [416, 38] width 98 height 37
click at [414, 40] on link "Indications" at bounding box center [416, 38] width 98 height 37
click at [318, 37] on link "Offers" at bounding box center [320, 38] width 78 height 37
click at [513, 43] on link "Showcase 2025" at bounding box center [537, 38] width 131 height 37
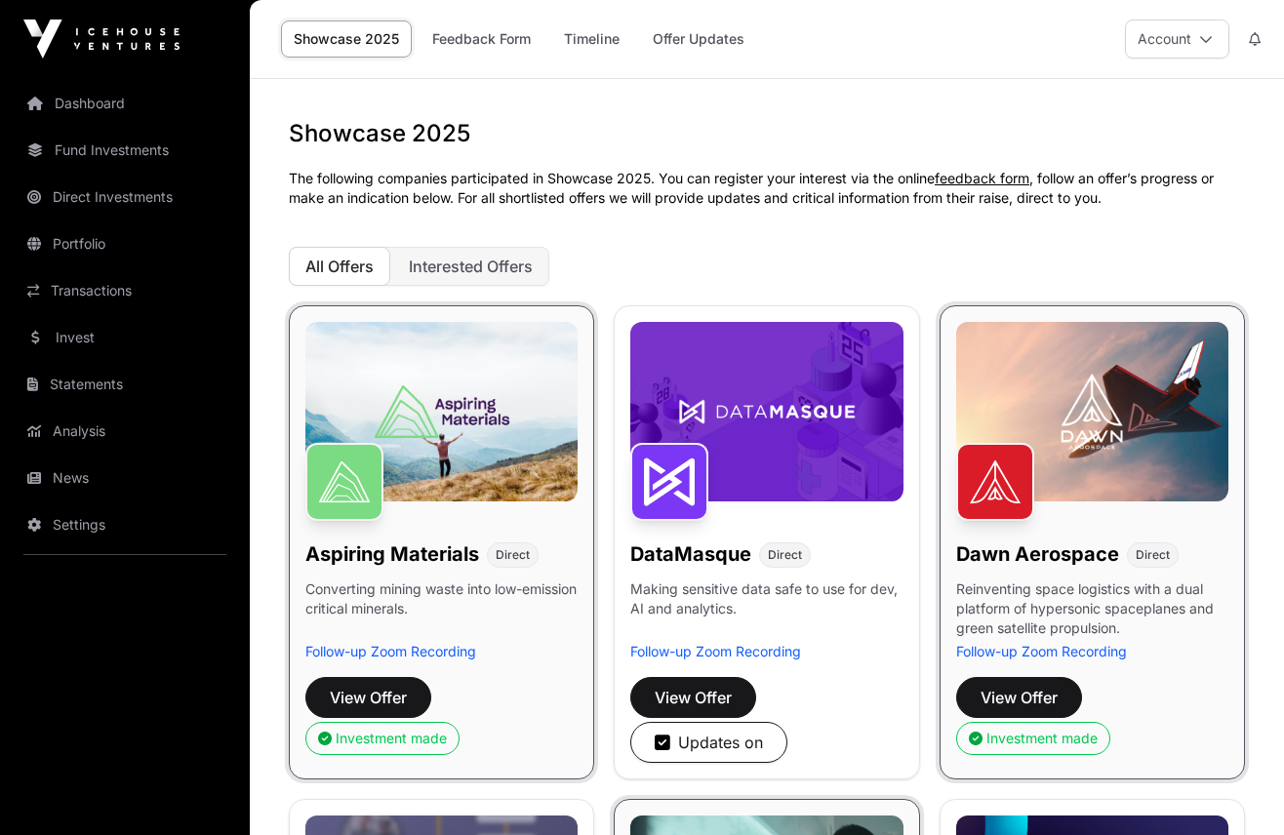
click at [673, 38] on link "Offer Updates" at bounding box center [698, 38] width 117 height 37
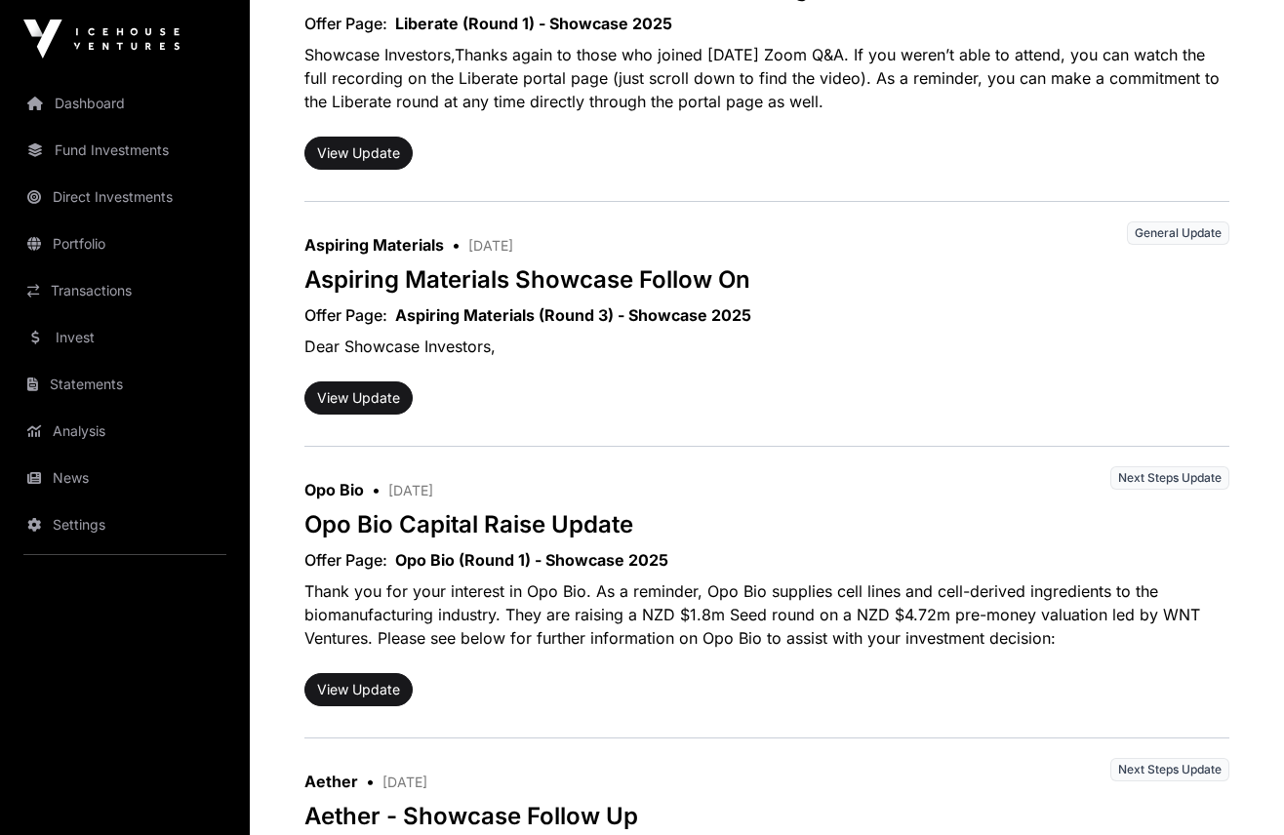
scroll to position [619, 0]
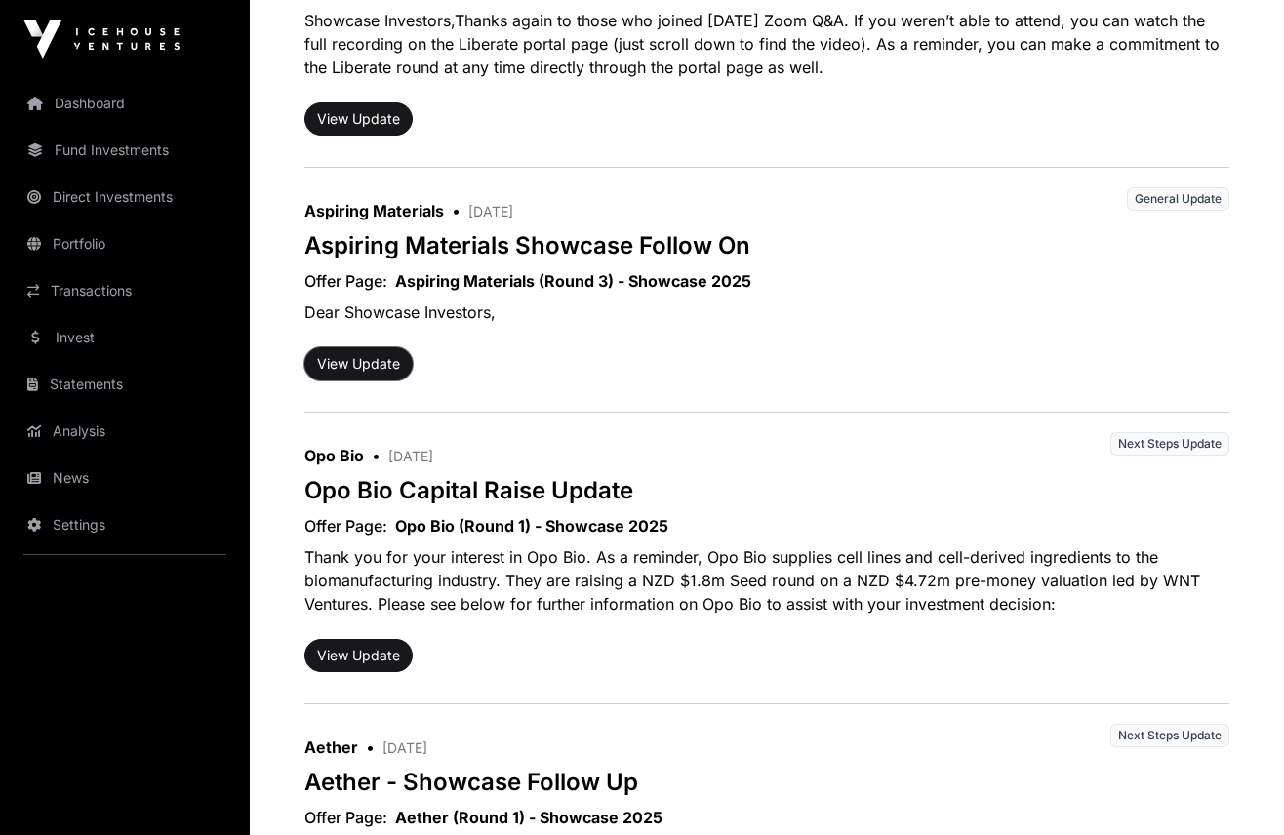
click at [356, 364] on button "View Update" at bounding box center [358, 363] width 108 height 33
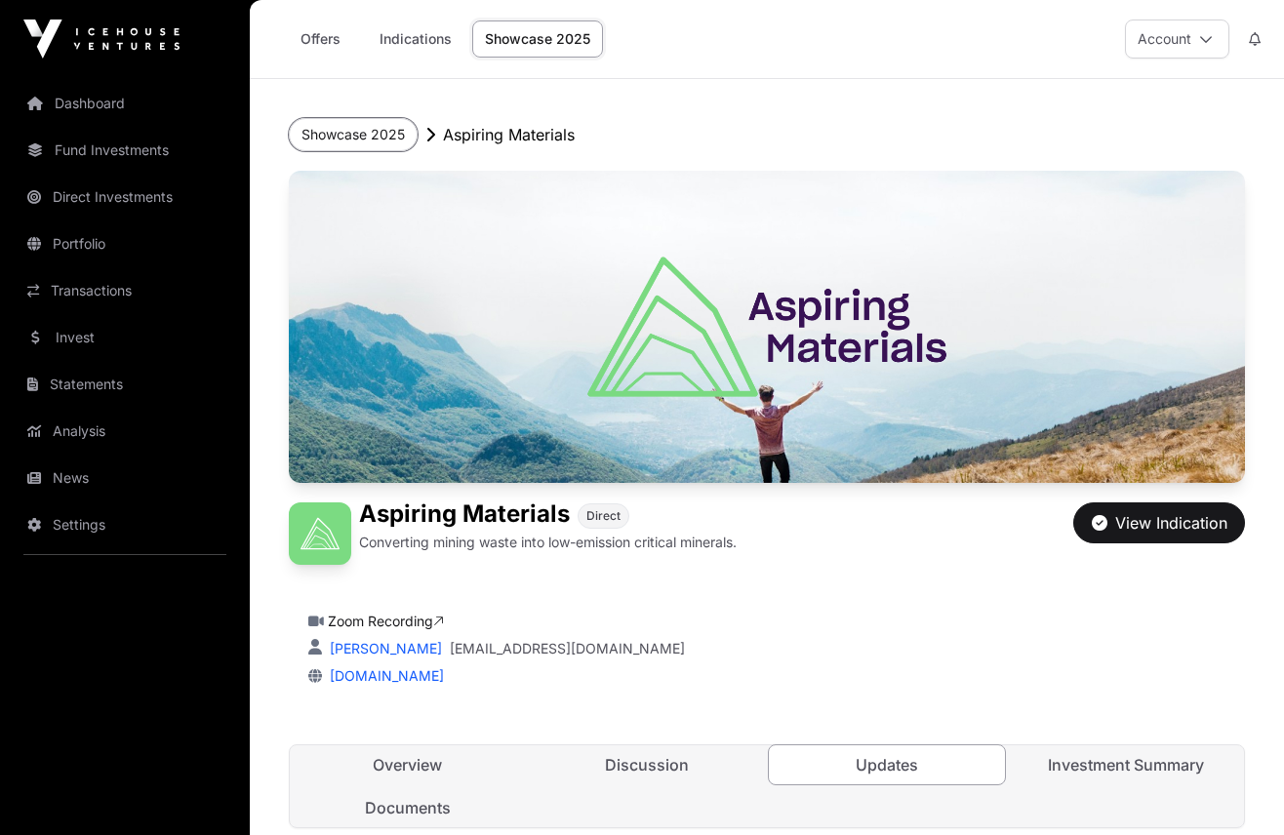
click at [372, 134] on button "Showcase 2025" at bounding box center [353, 134] width 129 height 33
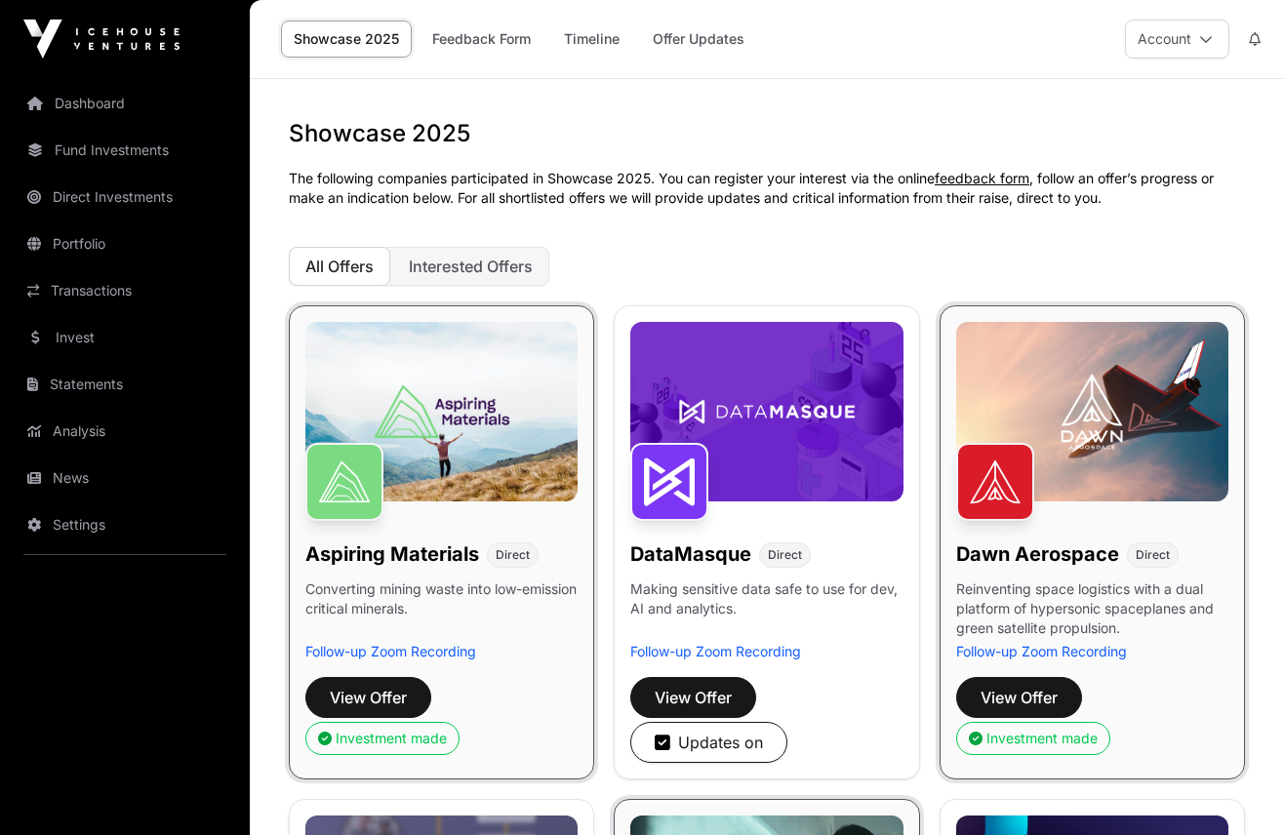
click at [594, 38] on link "Timeline" at bounding box center [591, 38] width 81 height 37
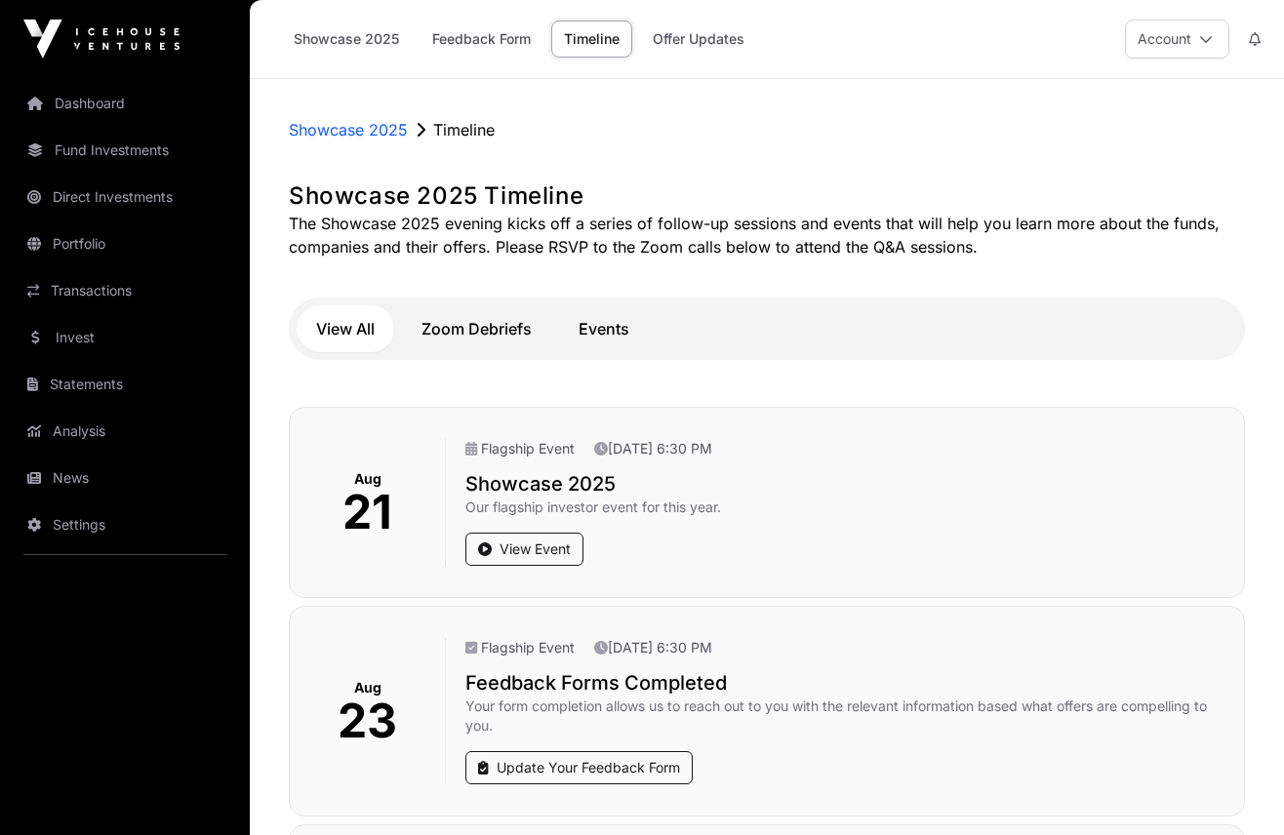
click at [89, 103] on link "Dashboard" at bounding box center [125, 103] width 219 height 43
